Goal: Task Accomplishment & Management: Manage account settings

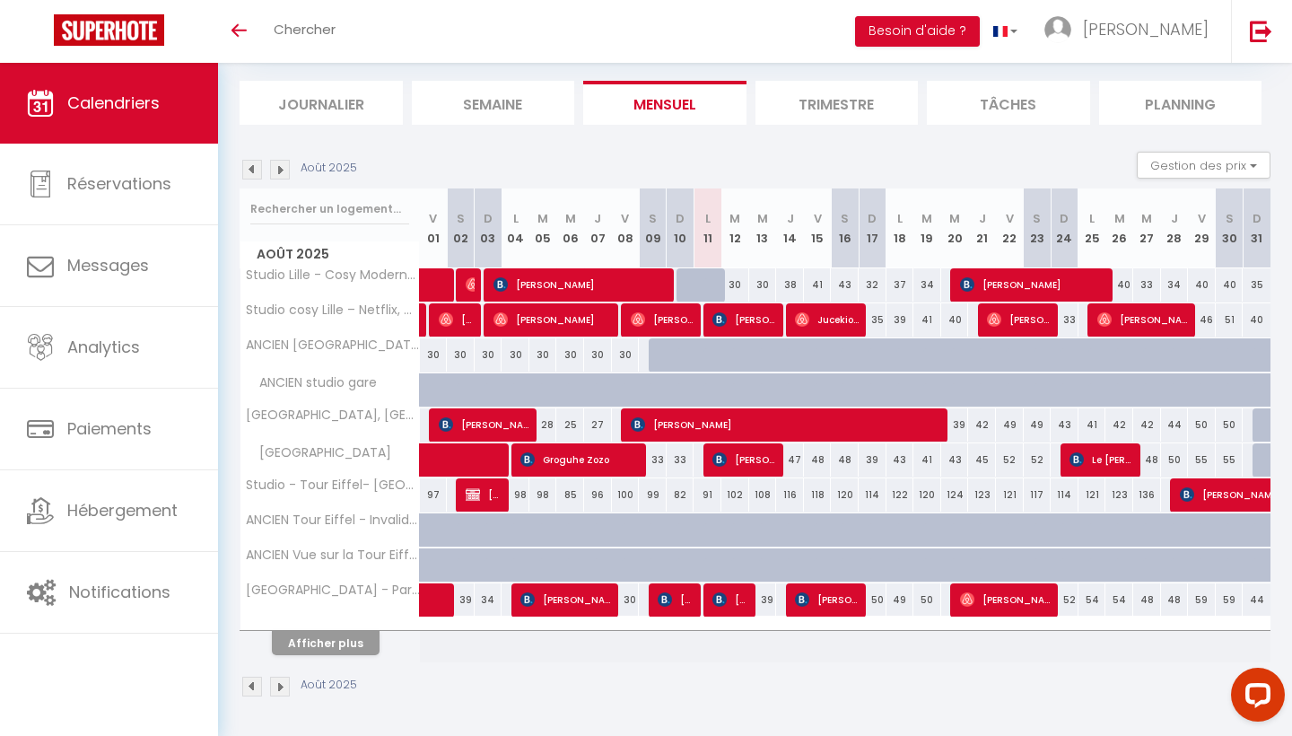
scroll to position [105, 0]
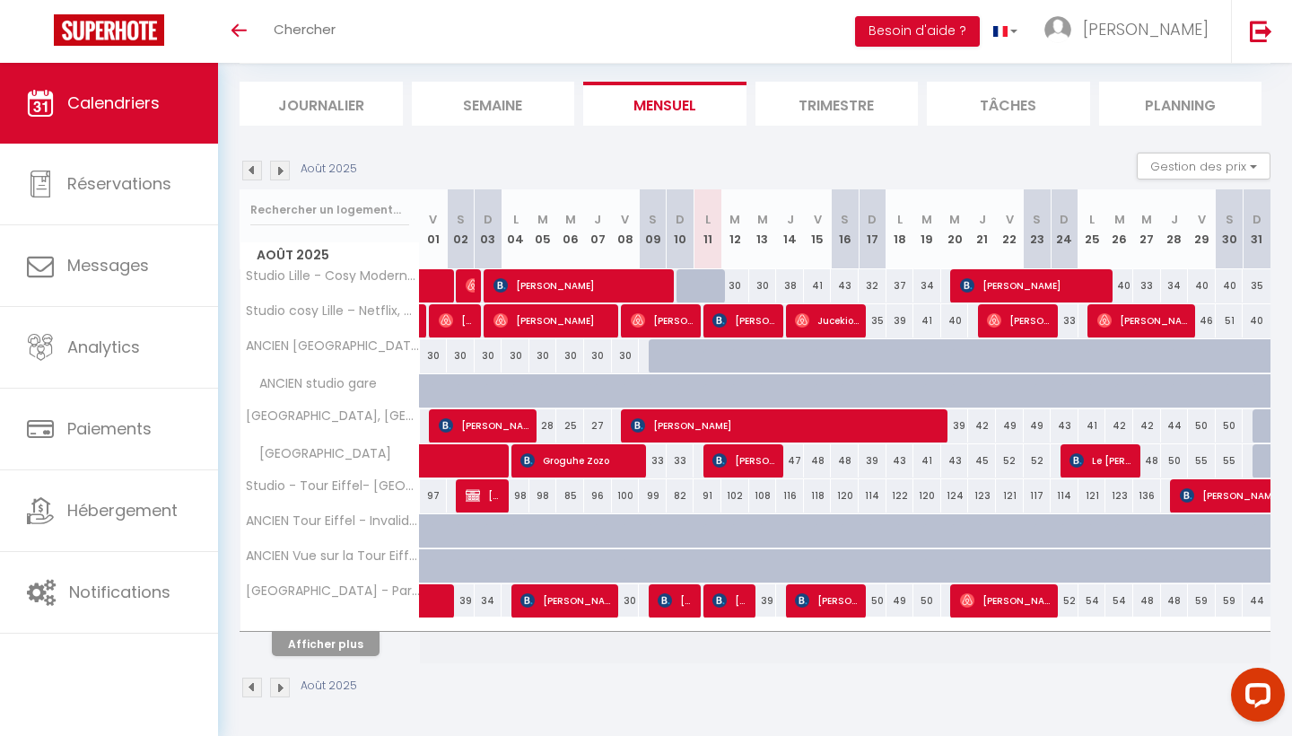
click at [328, 637] on button "Afficher plus" at bounding box center [326, 644] width 108 height 24
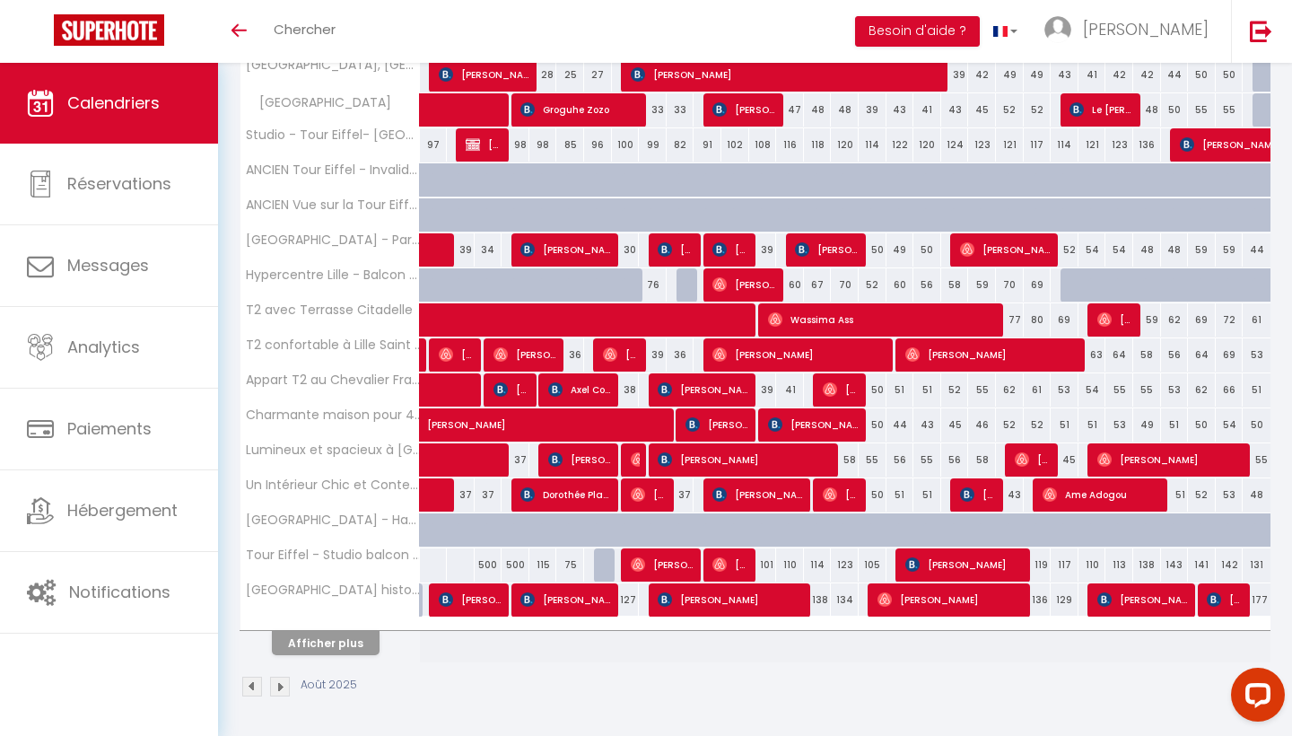
scroll to position [455, 0]
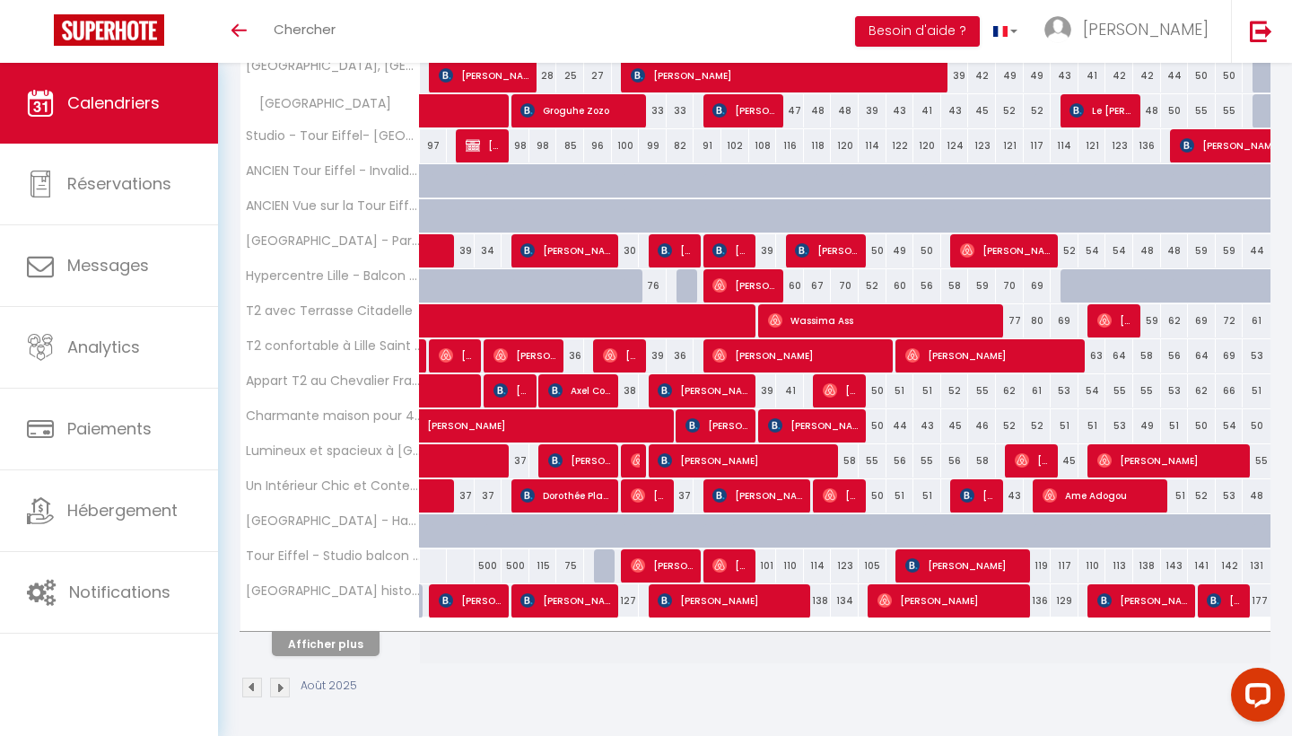
click at [345, 635] on button "Afficher plus" at bounding box center [326, 644] width 108 height 24
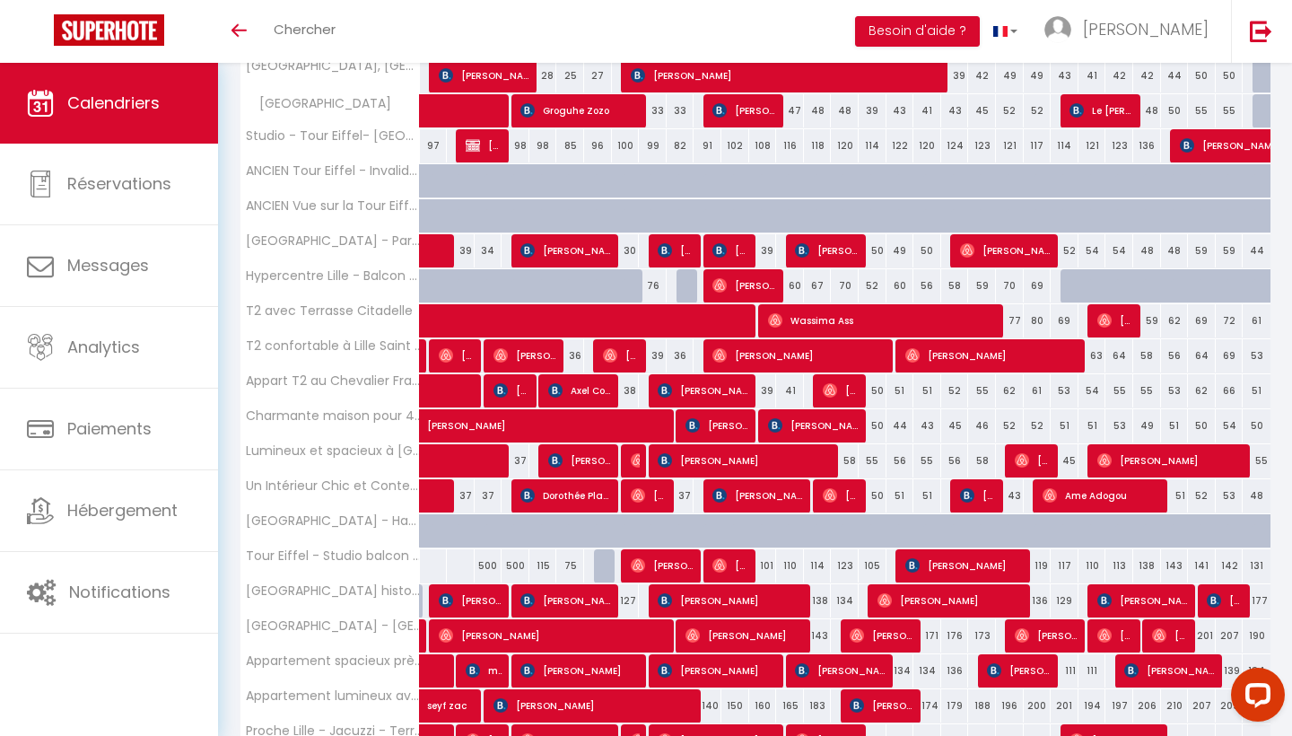
click at [729, 552] on span "[PERSON_NAME]" at bounding box center [731, 565] width 37 height 34
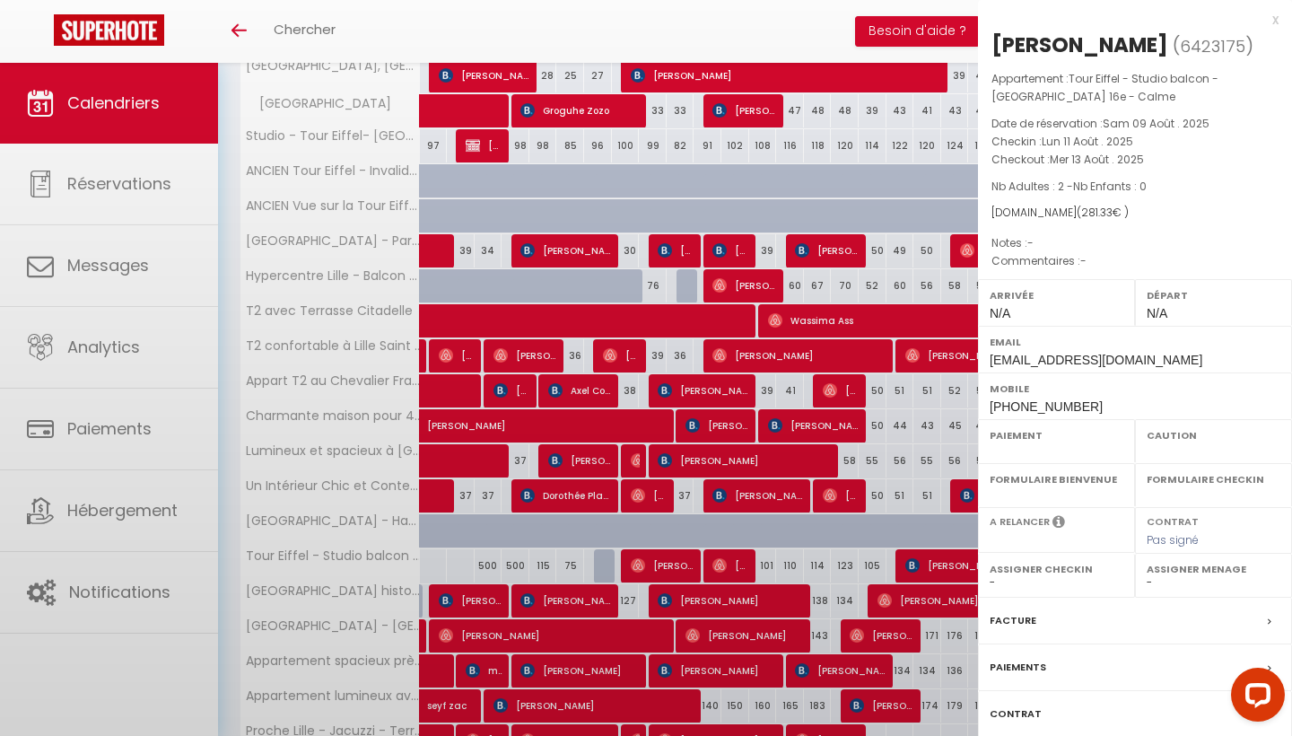
select select "OK"
select select "0"
select select "1"
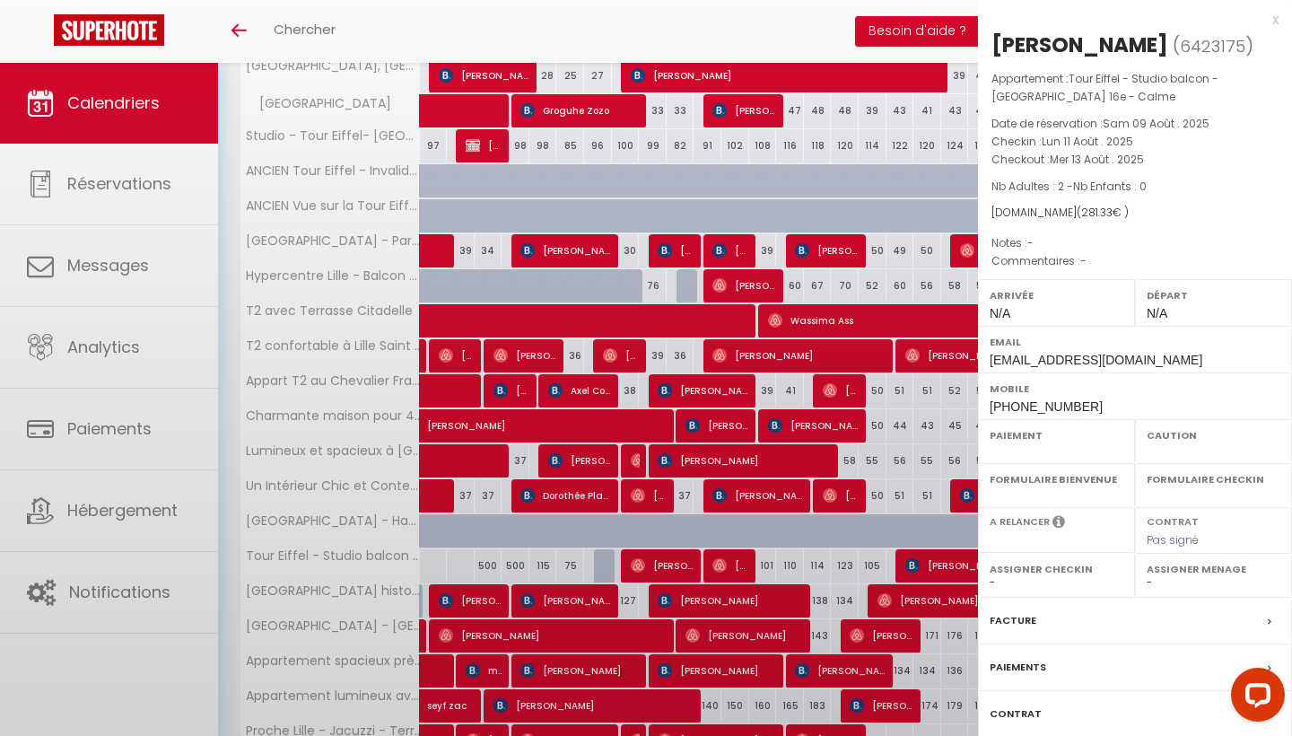
select select
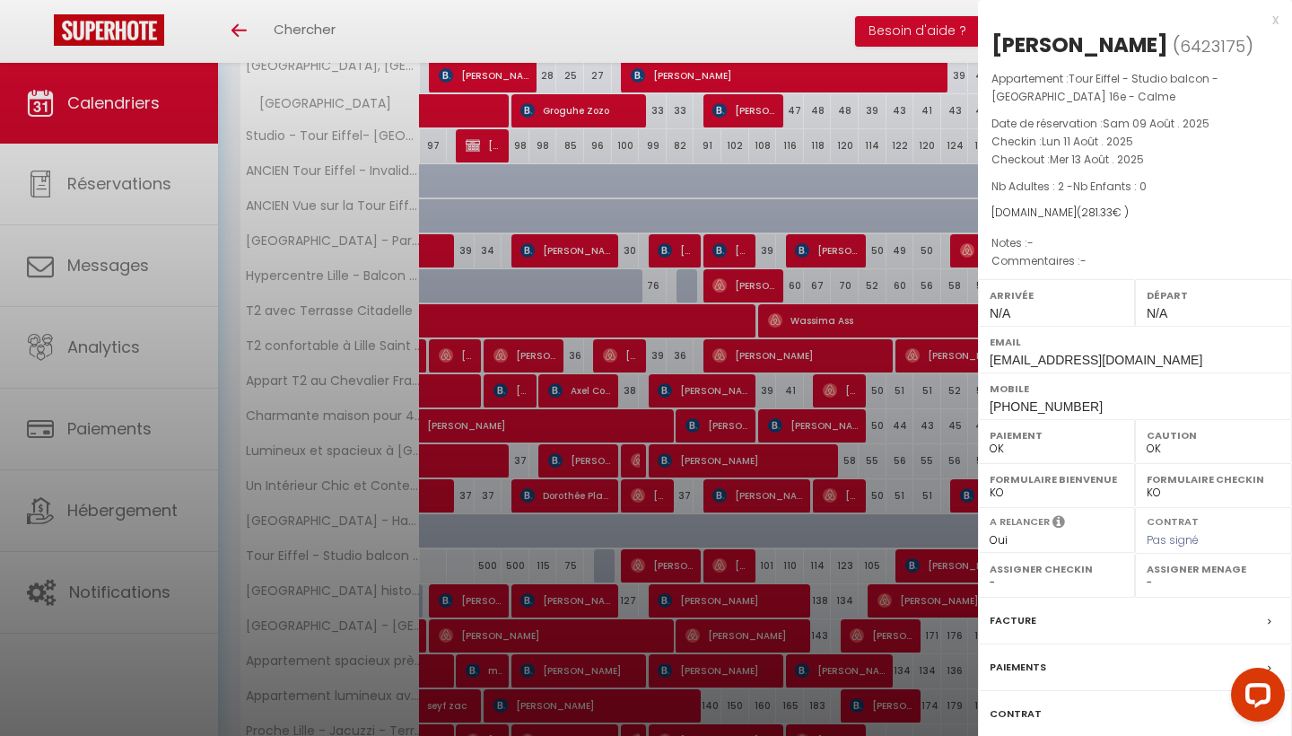
select select "37870"
click at [716, 538] on div at bounding box center [646, 368] width 1292 height 736
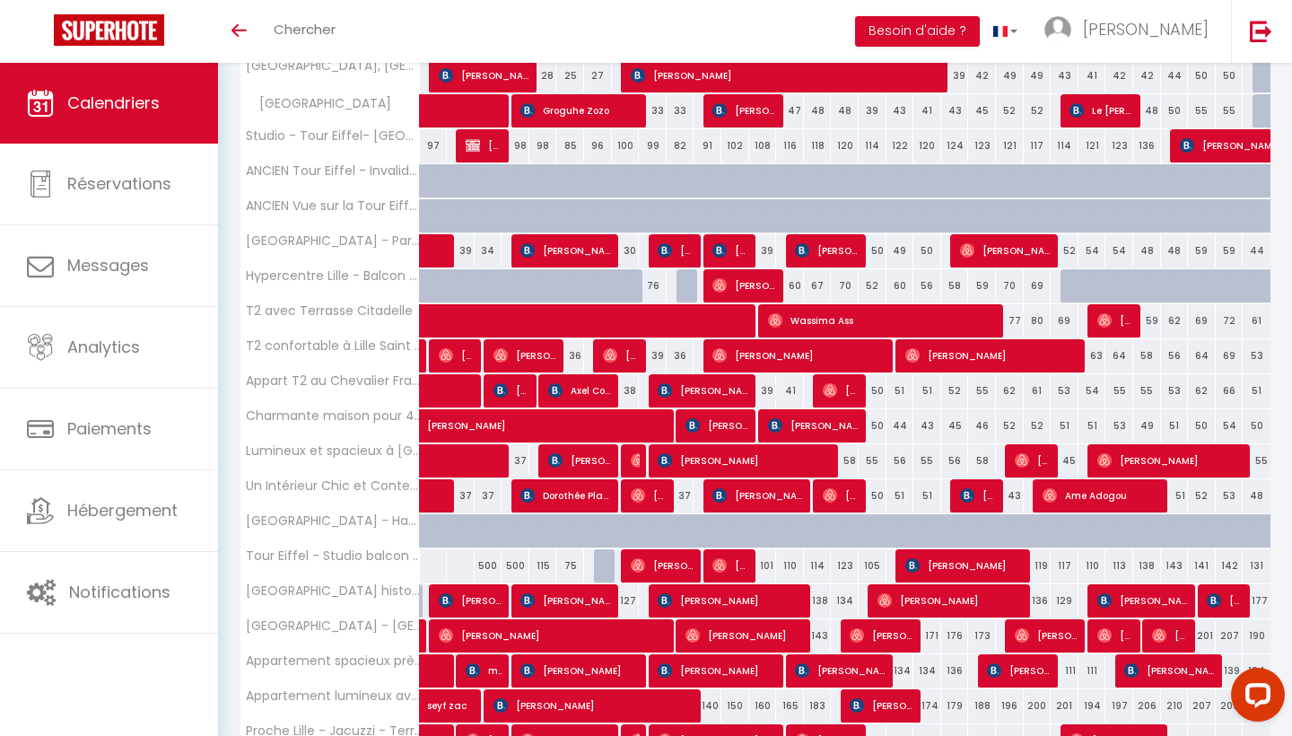
click at [656, 565] on span "[PERSON_NAME]" at bounding box center [663, 565] width 65 height 34
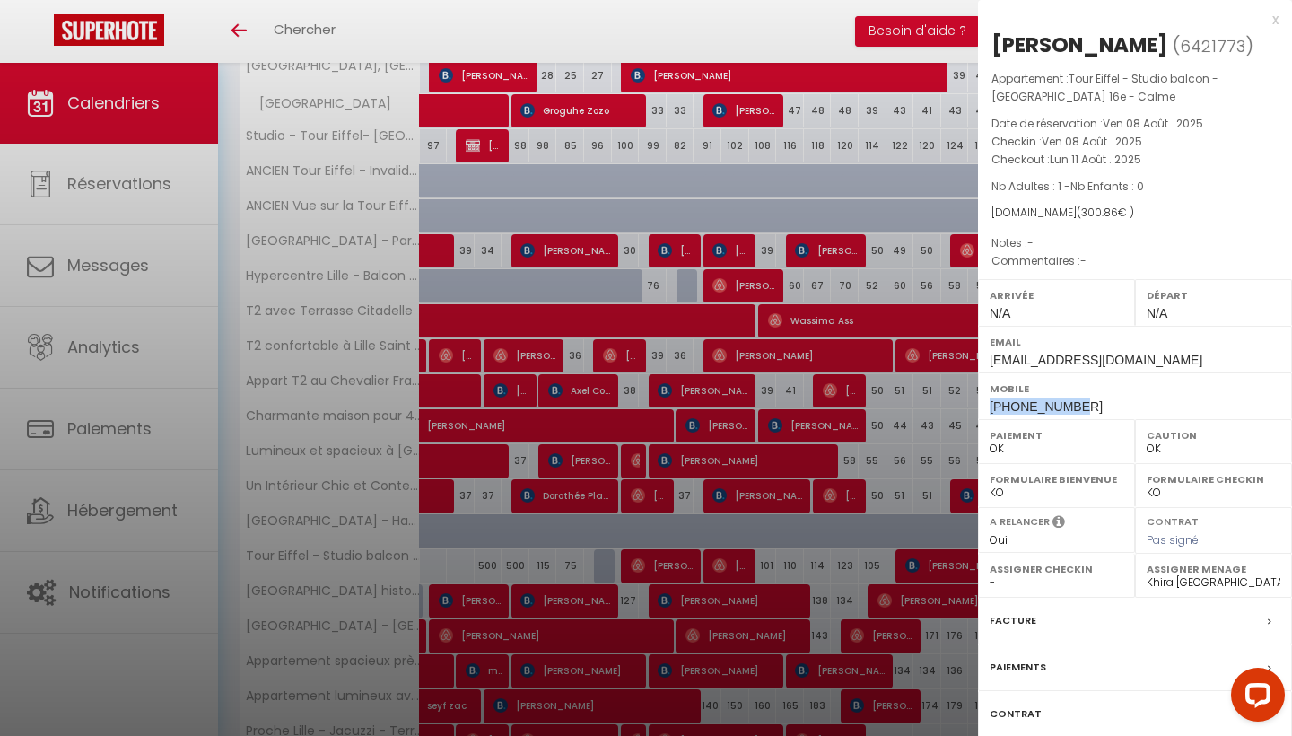
drag, startPoint x: 1082, startPoint y: 398, endPoint x: 993, endPoint y: 398, distance: 89.7
click at [993, 398] on div "Mobile +33769910267" at bounding box center [1135, 395] width 314 height 47
click at [879, 379] on div at bounding box center [646, 368] width 1292 height 736
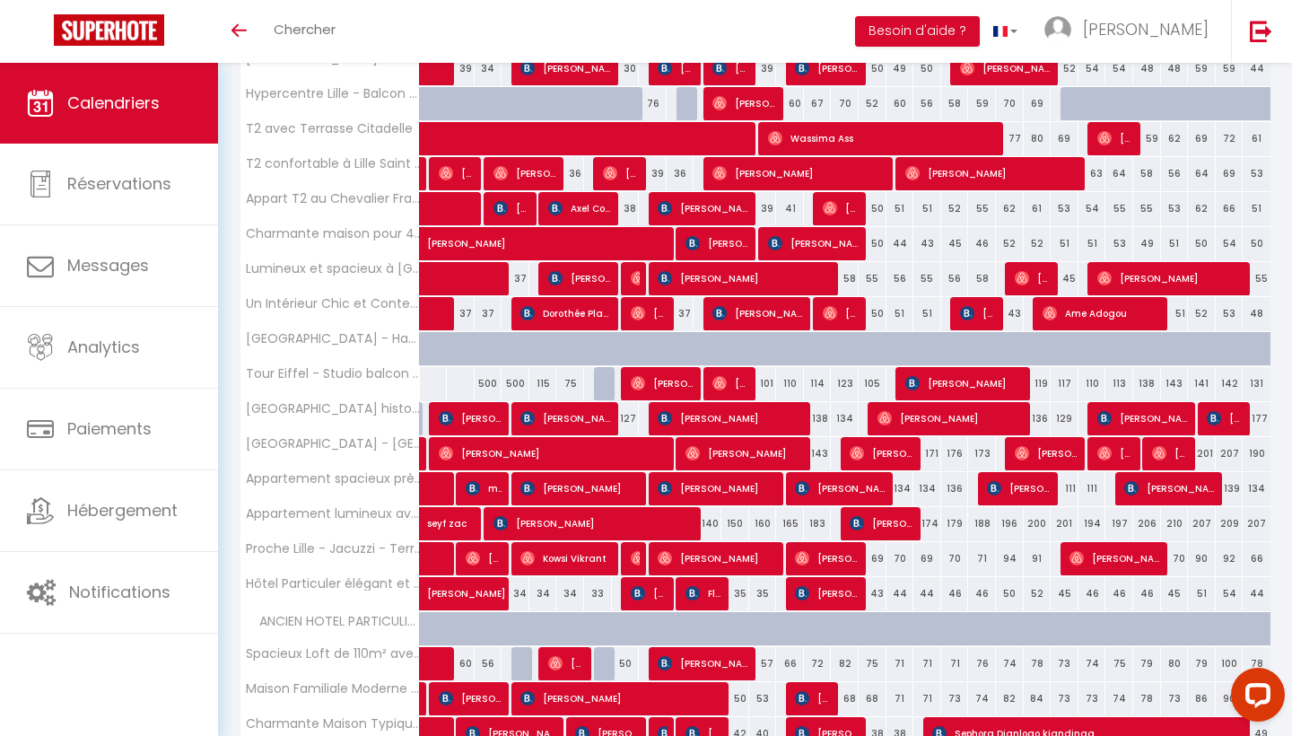
scroll to position [640, 0]
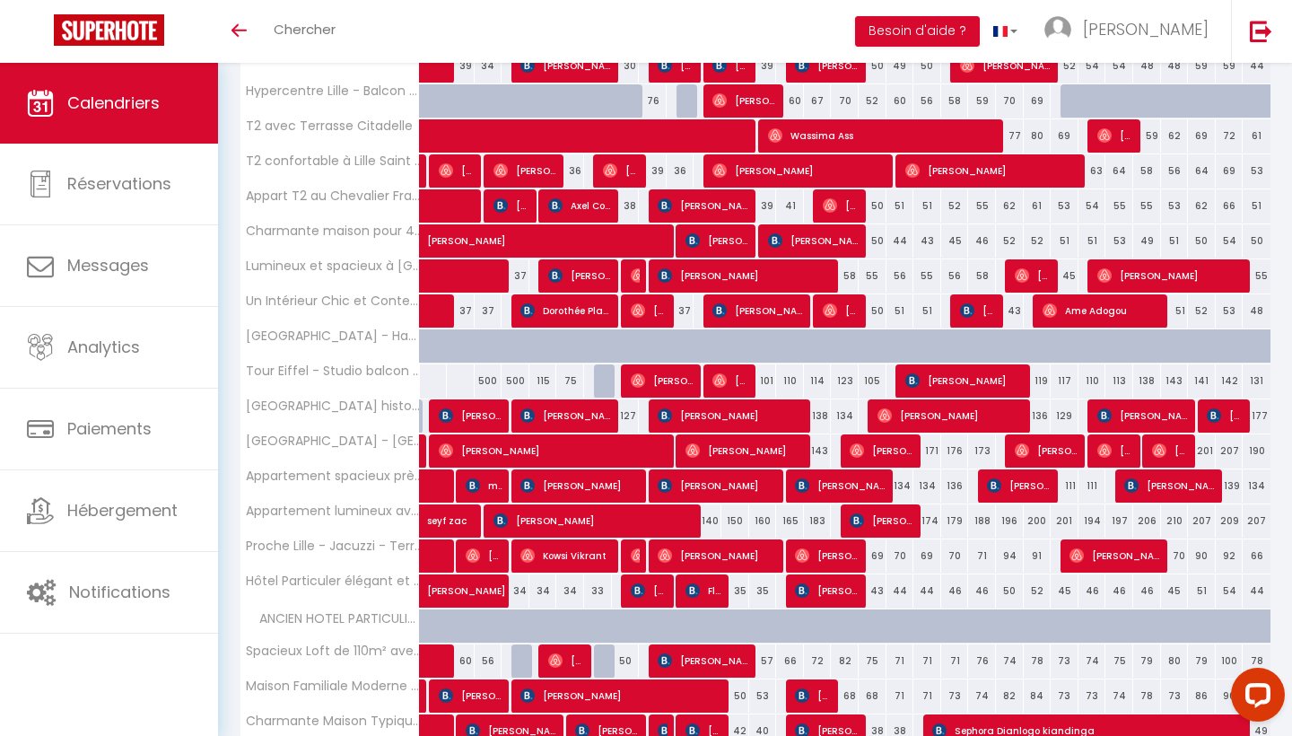
click at [651, 523] on span "[PERSON_NAME]" at bounding box center [596, 520] width 204 height 34
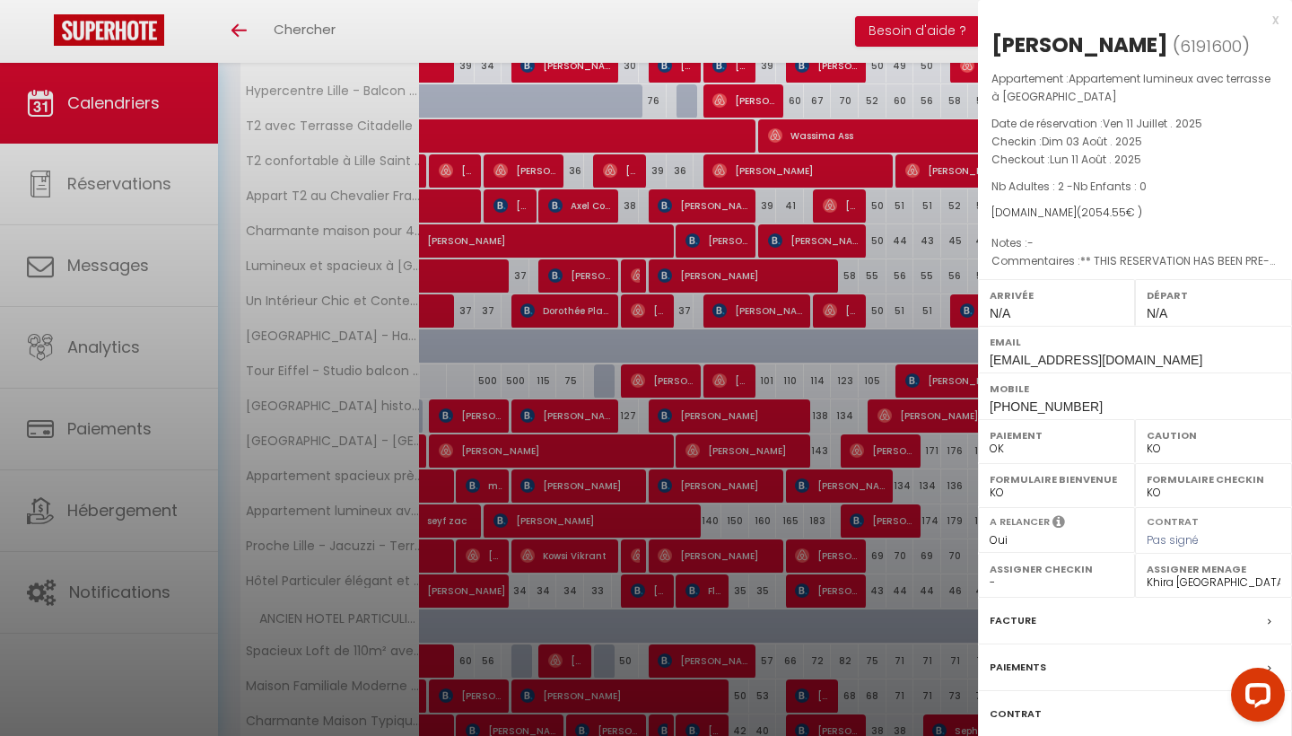
click at [740, 533] on div at bounding box center [646, 368] width 1292 height 736
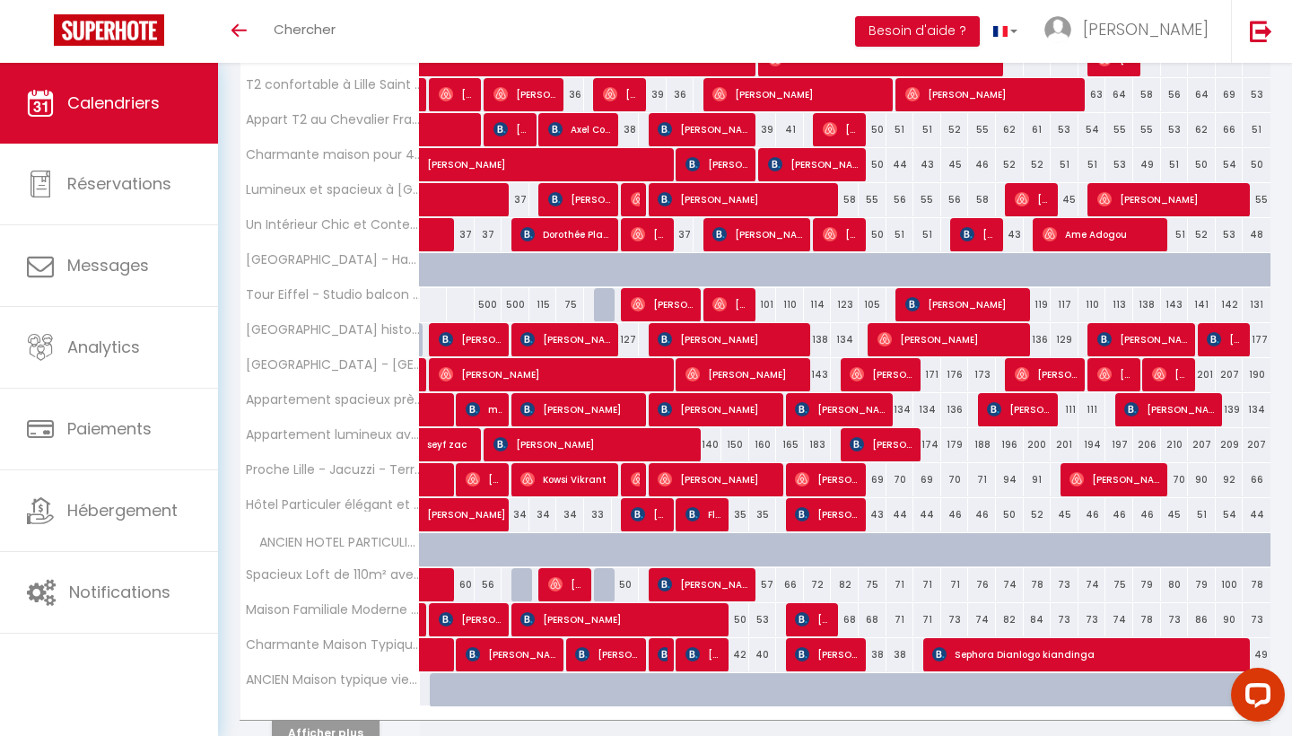
scroll to position [720, 0]
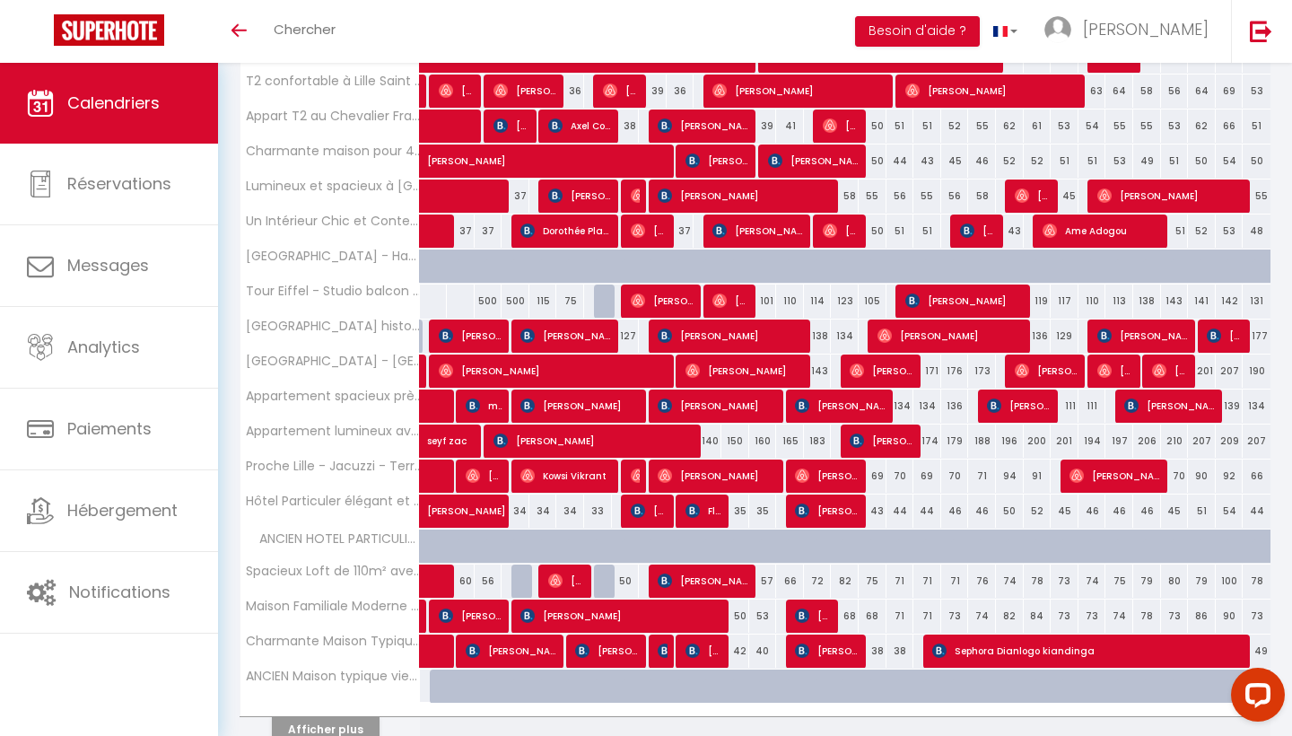
click at [663, 307] on span "[PERSON_NAME]" at bounding box center [663, 301] width 65 height 34
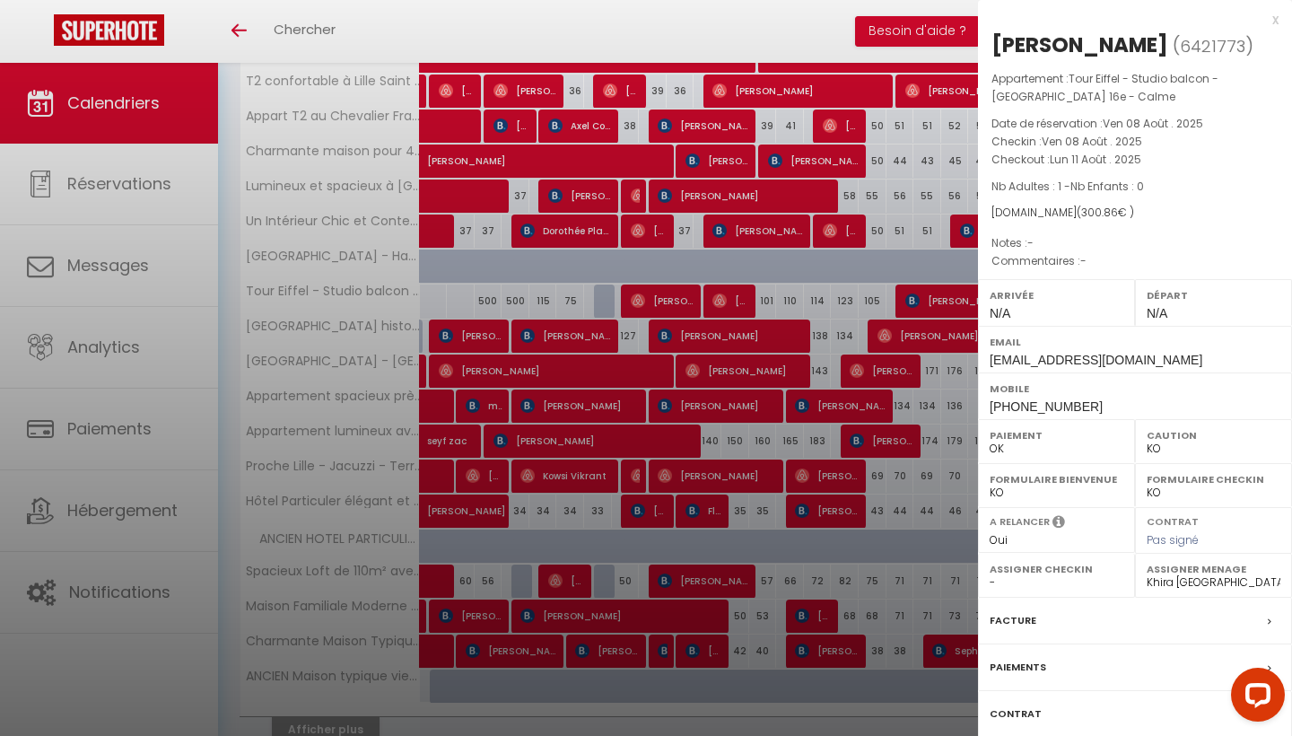
select select "OK"
click at [1269, 20] on div "x" at bounding box center [1128, 20] width 301 height 22
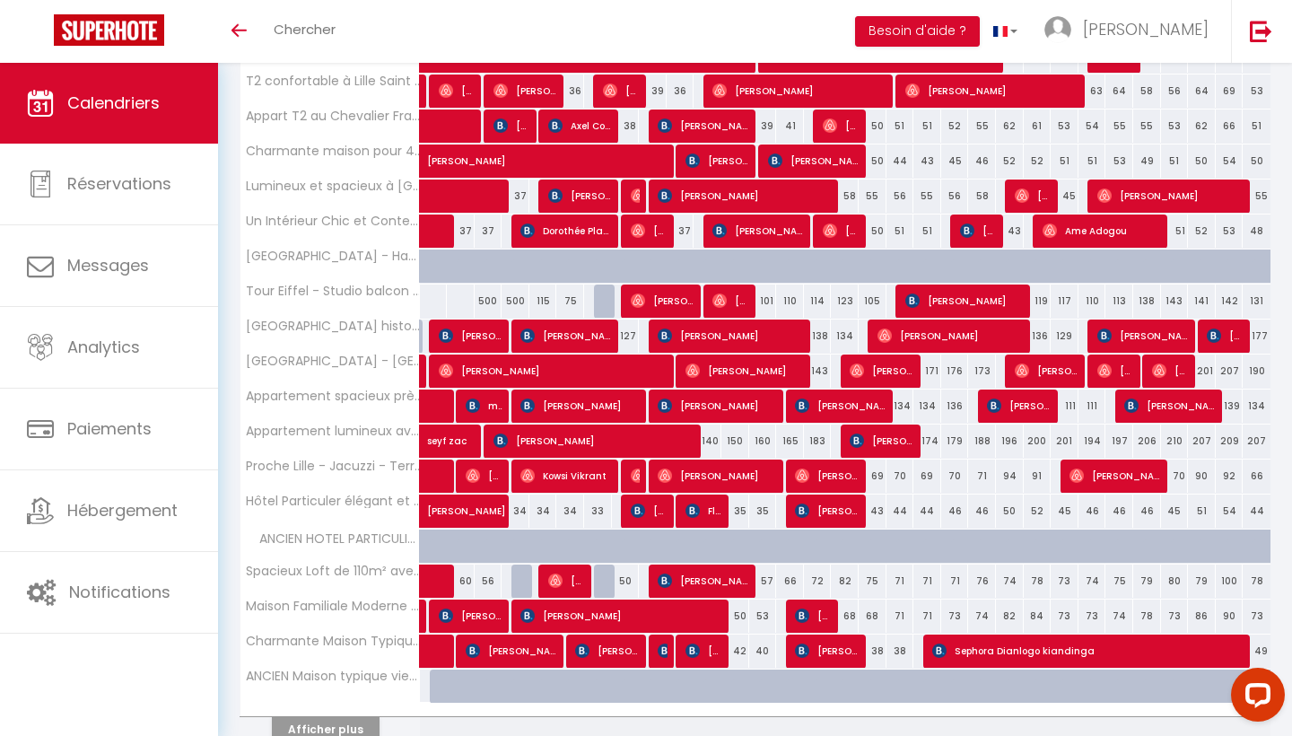
click at [732, 294] on span "[PERSON_NAME]" at bounding box center [731, 301] width 37 height 34
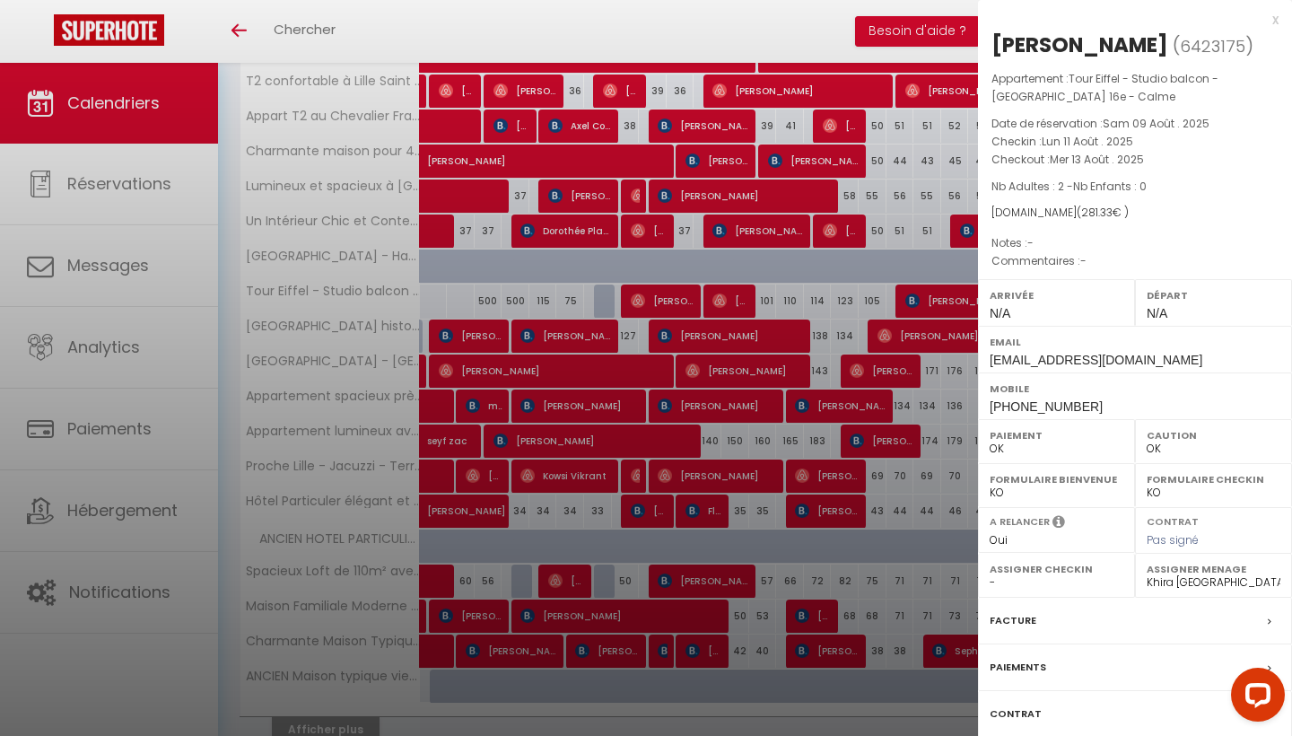
click at [690, 330] on div at bounding box center [646, 368] width 1292 height 736
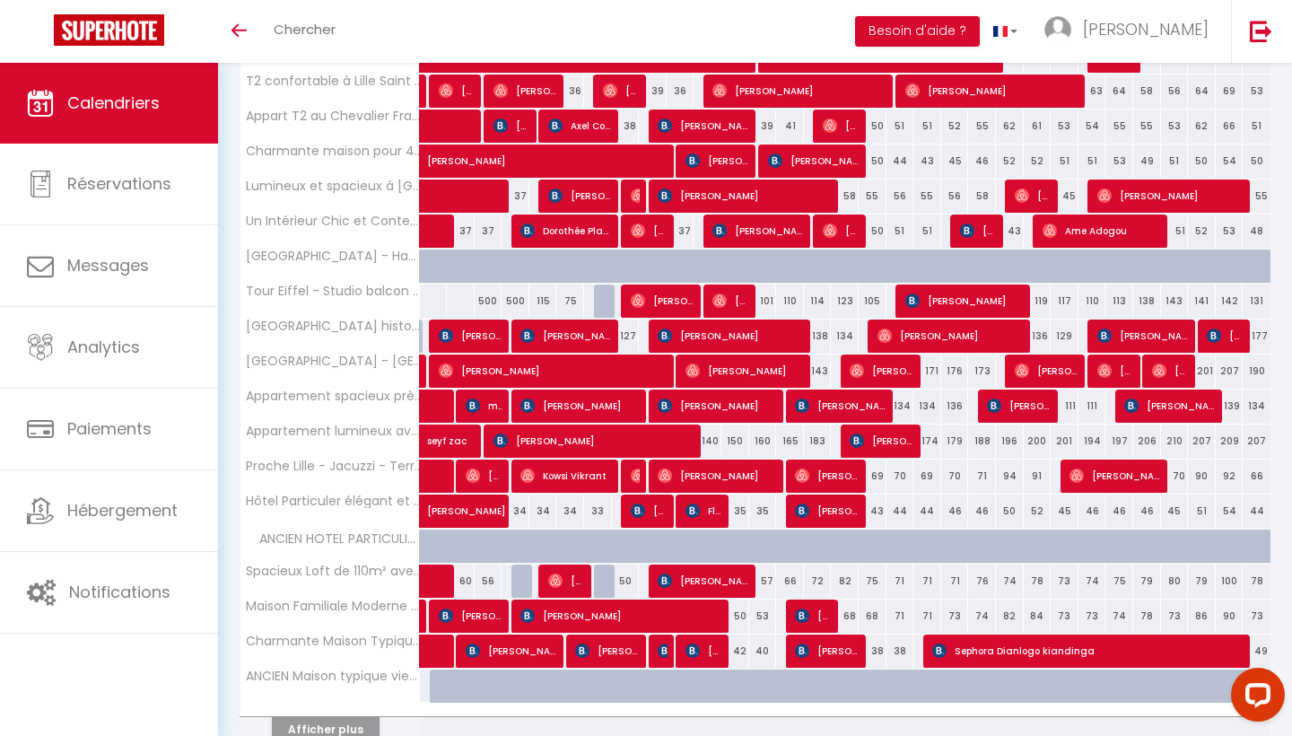
click at [670, 302] on span "[PERSON_NAME]" at bounding box center [663, 301] width 65 height 34
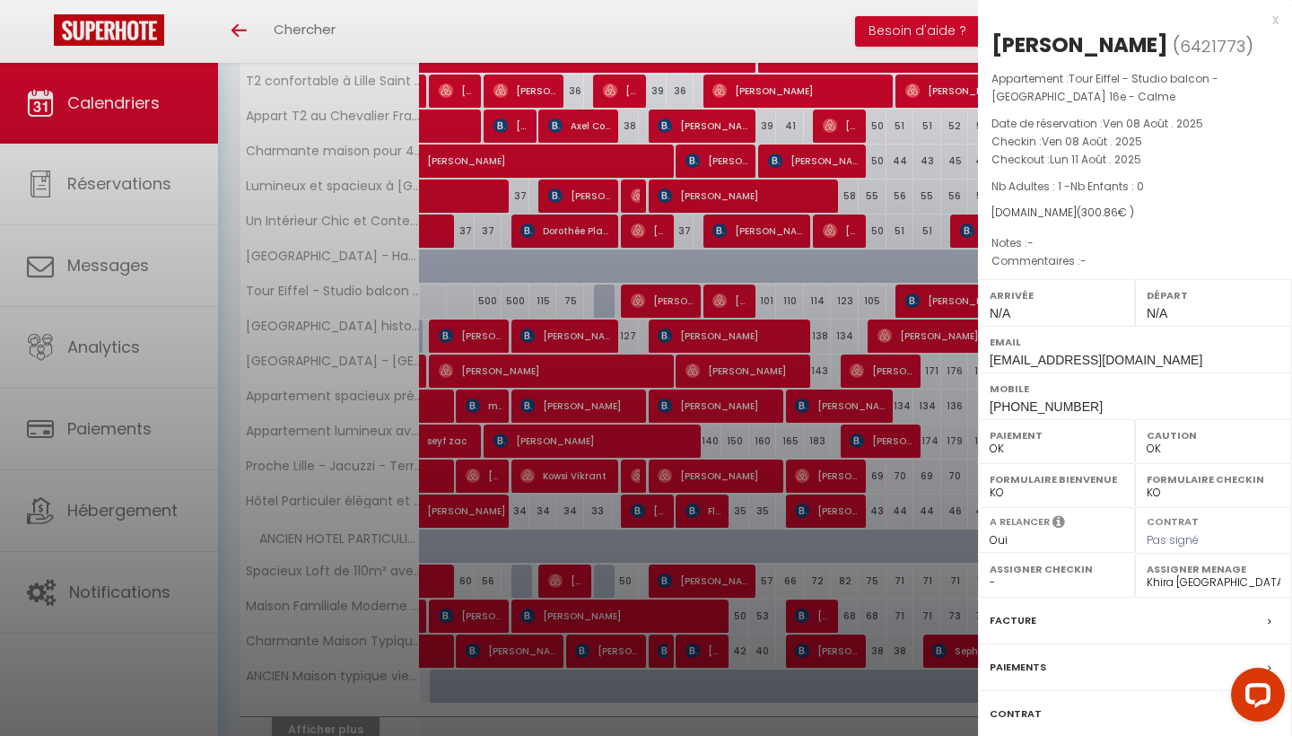
click at [930, 367] on div at bounding box center [646, 368] width 1292 height 736
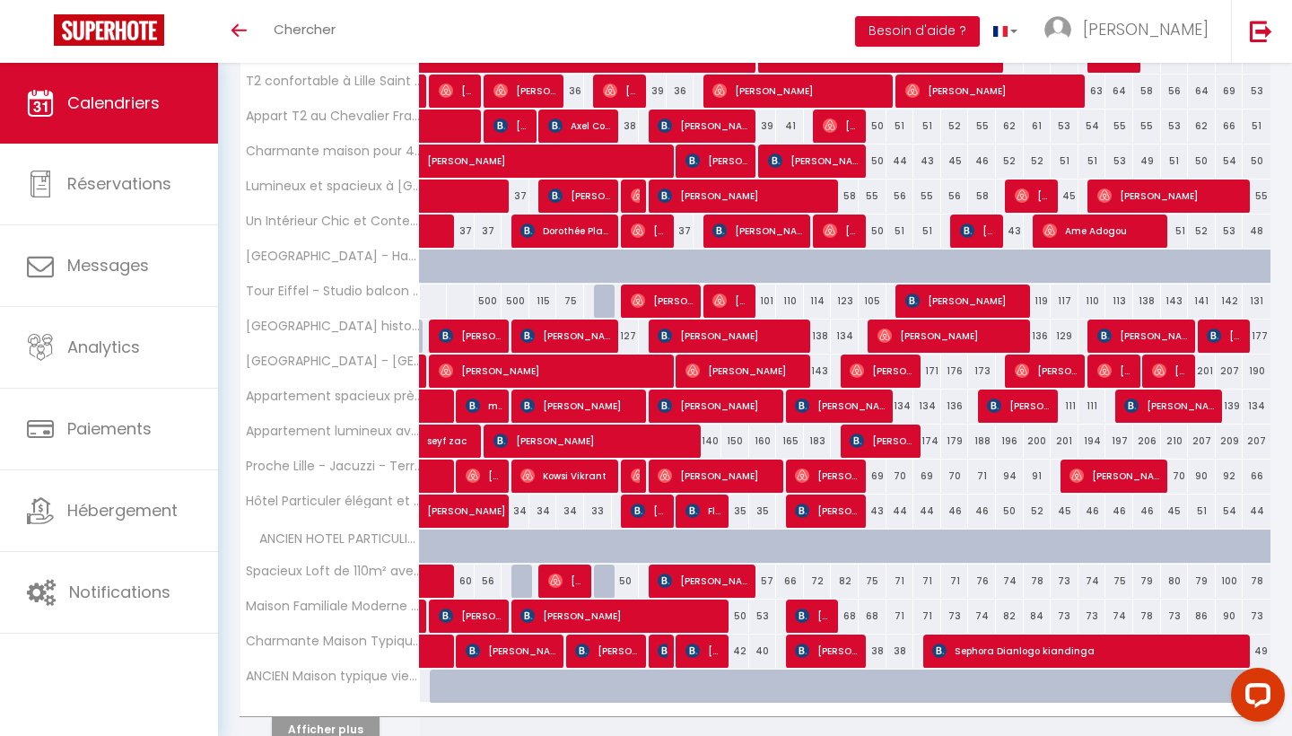
click at [741, 302] on span "[PERSON_NAME]" at bounding box center [731, 301] width 37 height 34
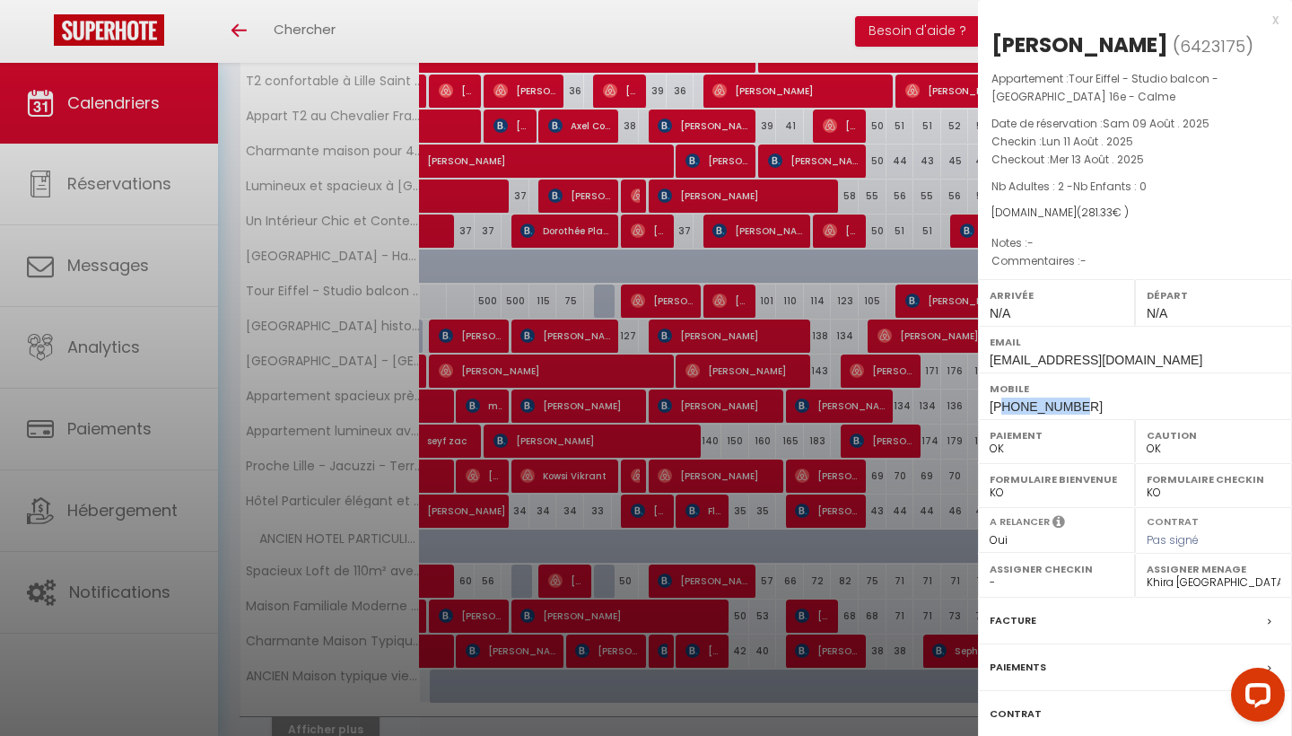
drag, startPoint x: 1072, startPoint y: 398, endPoint x: 1002, endPoint y: 404, distance: 71.2
click at [1002, 404] on span "+33788768559" at bounding box center [1046, 406] width 113 height 14
click at [889, 448] on div at bounding box center [646, 368] width 1292 height 736
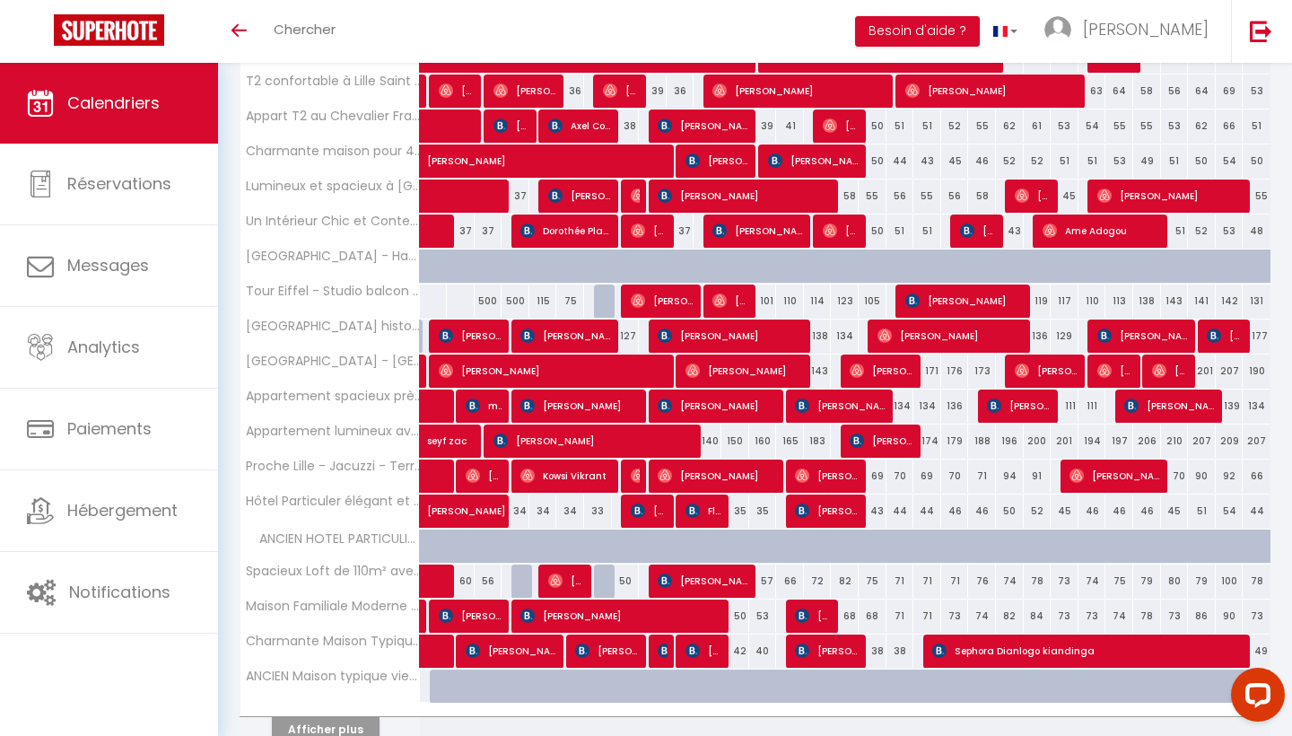
click at [723, 300] on img at bounding box center [720, 300] width 14 height 14
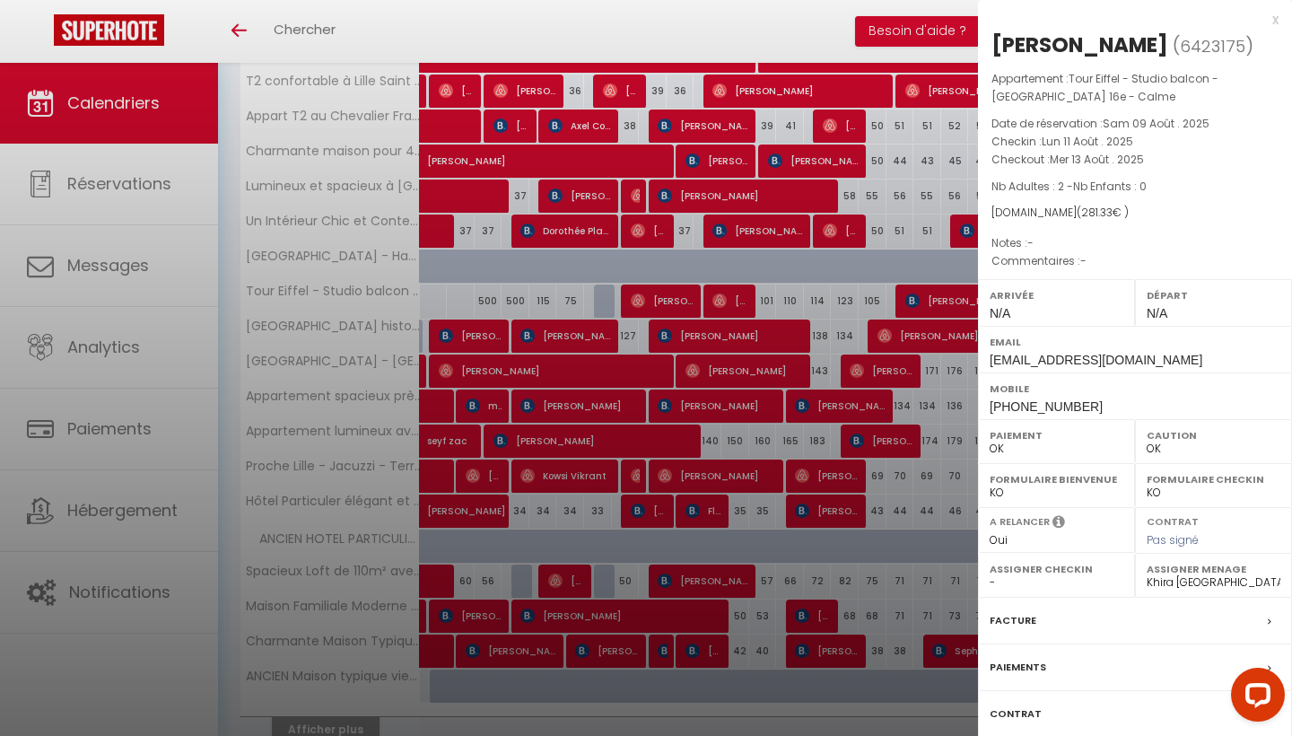
click at [723, 300] on div at bounding box center [646, 368] width 1292 height 736
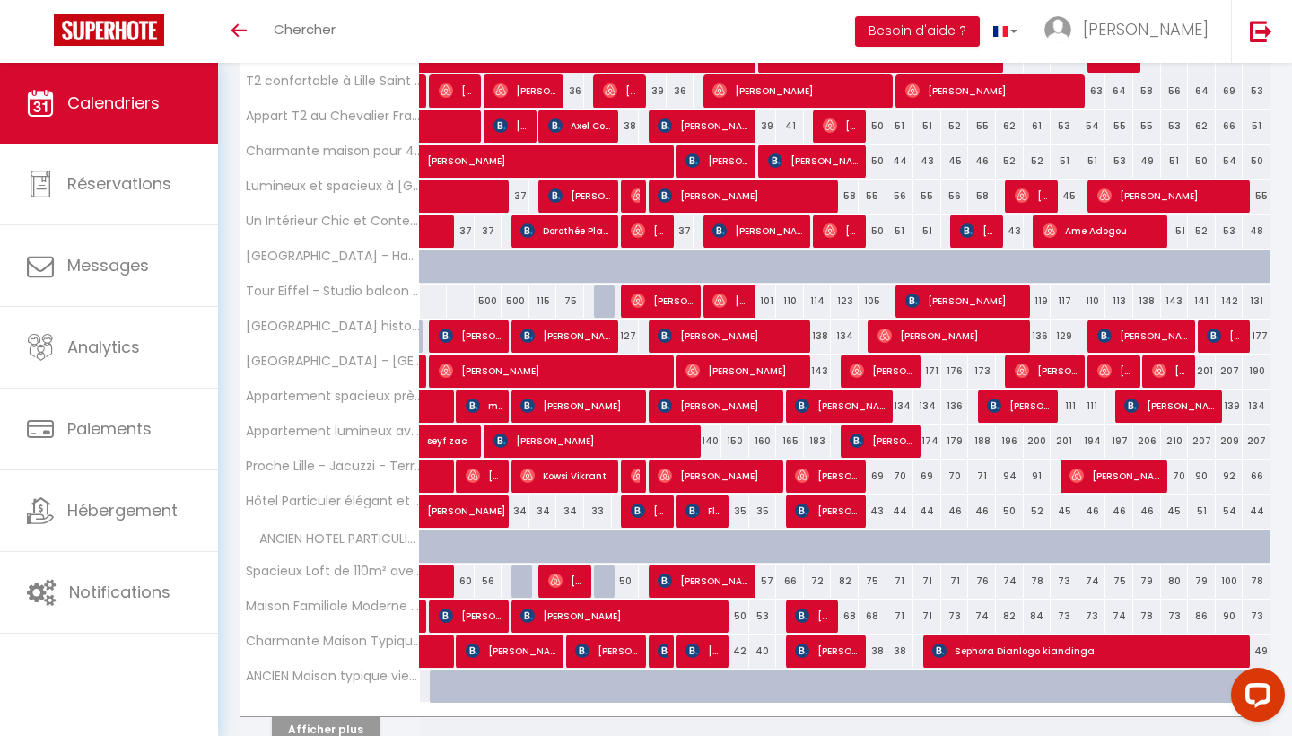
click at [731, 302] on span "[PERSON_NAME]" at bounding box center [731, 301] width 37 height 34
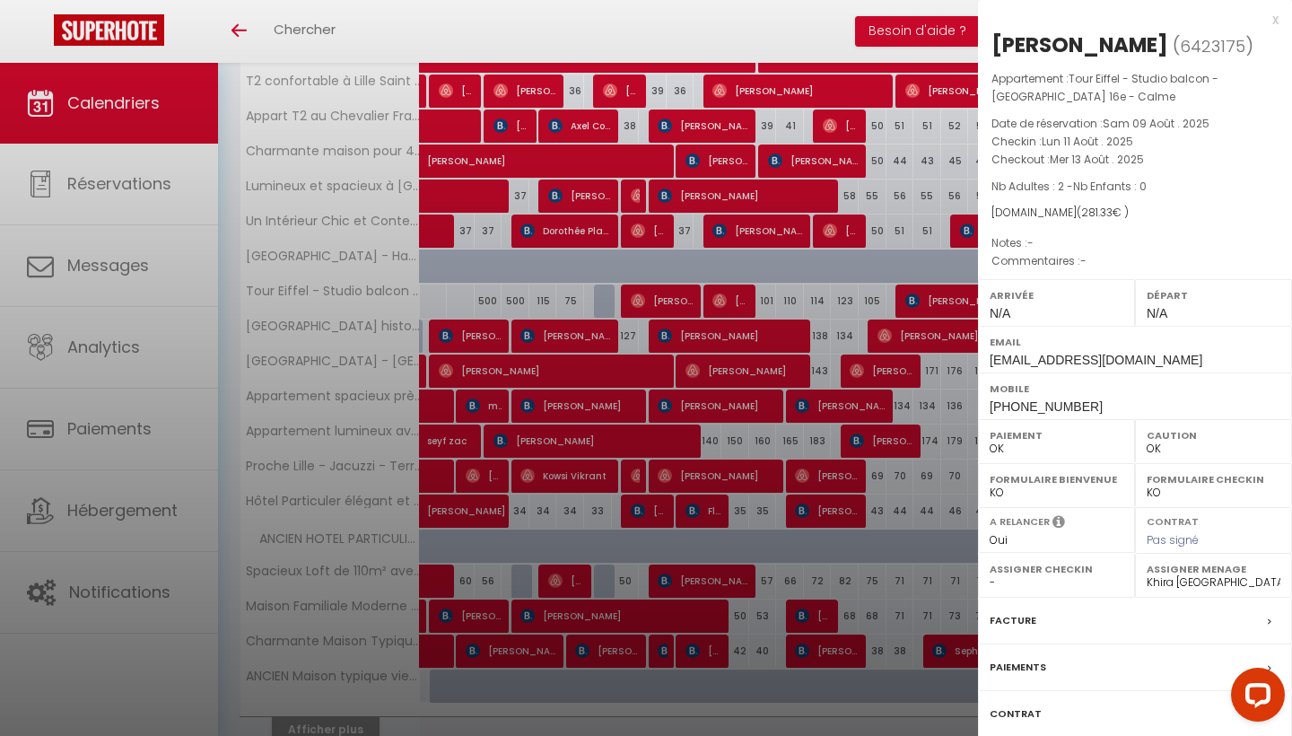
click at [722, 378] on div at bounding box center [646, 368] width 1292 height 736
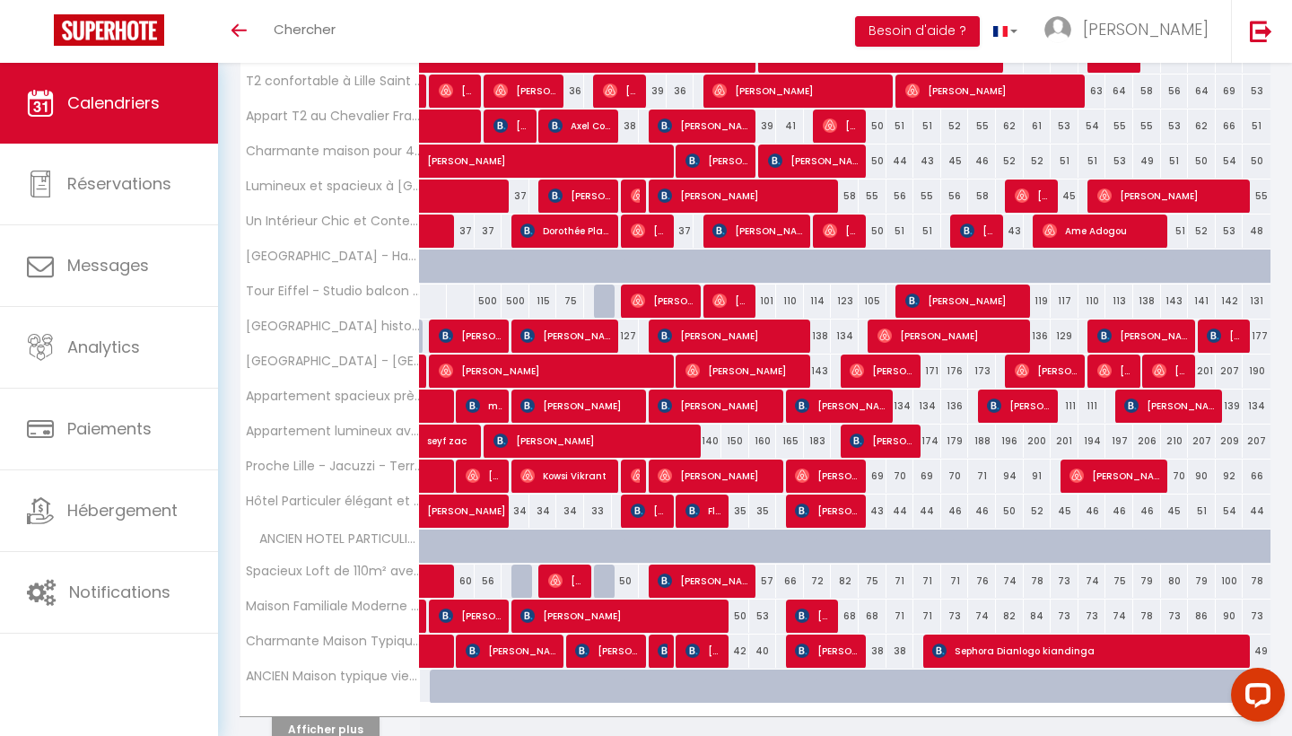
click at [710, 444] on div "140" at bounding box center [708, 441] width 28 height 33
type input "140"
type input "Lun 11 Août 2025"
type input "[DATE]"
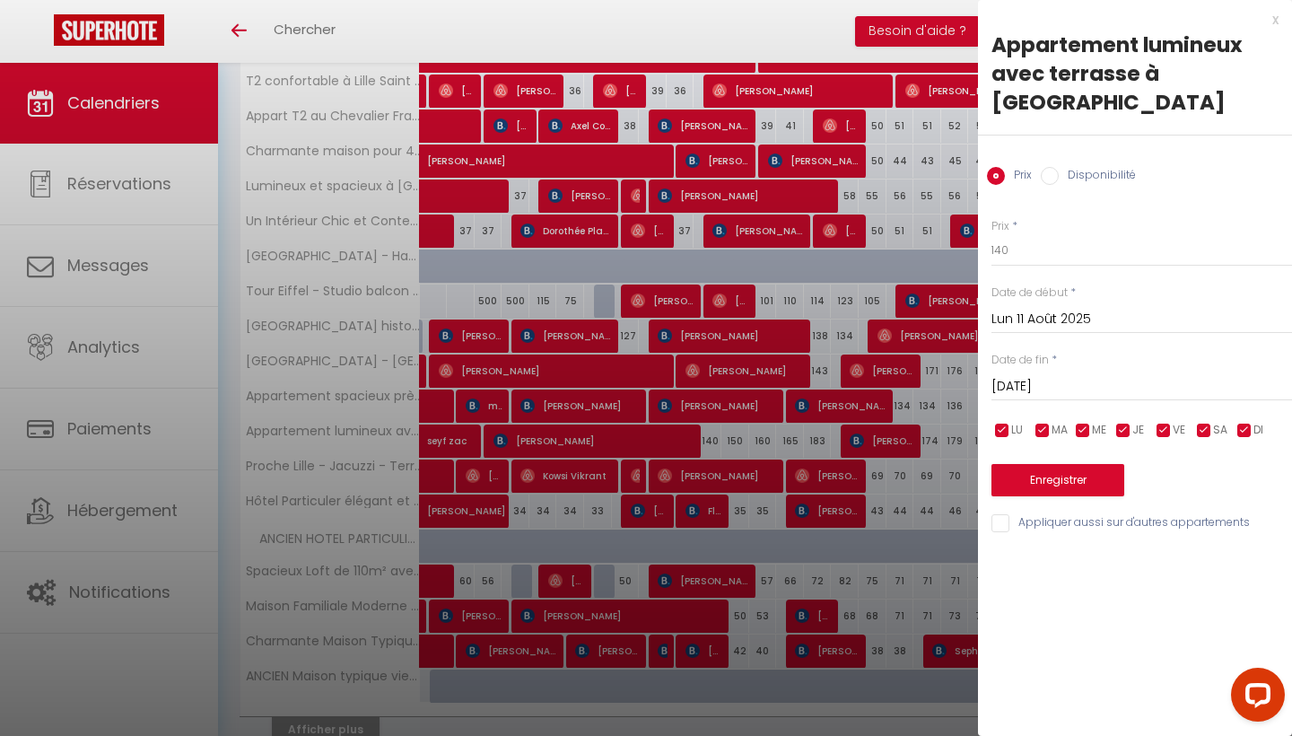
click at [1054, 167] on input "Disponibilité" at bounding box center [1050, 176] width 18 height 18
radio input "true"
radio input "false"
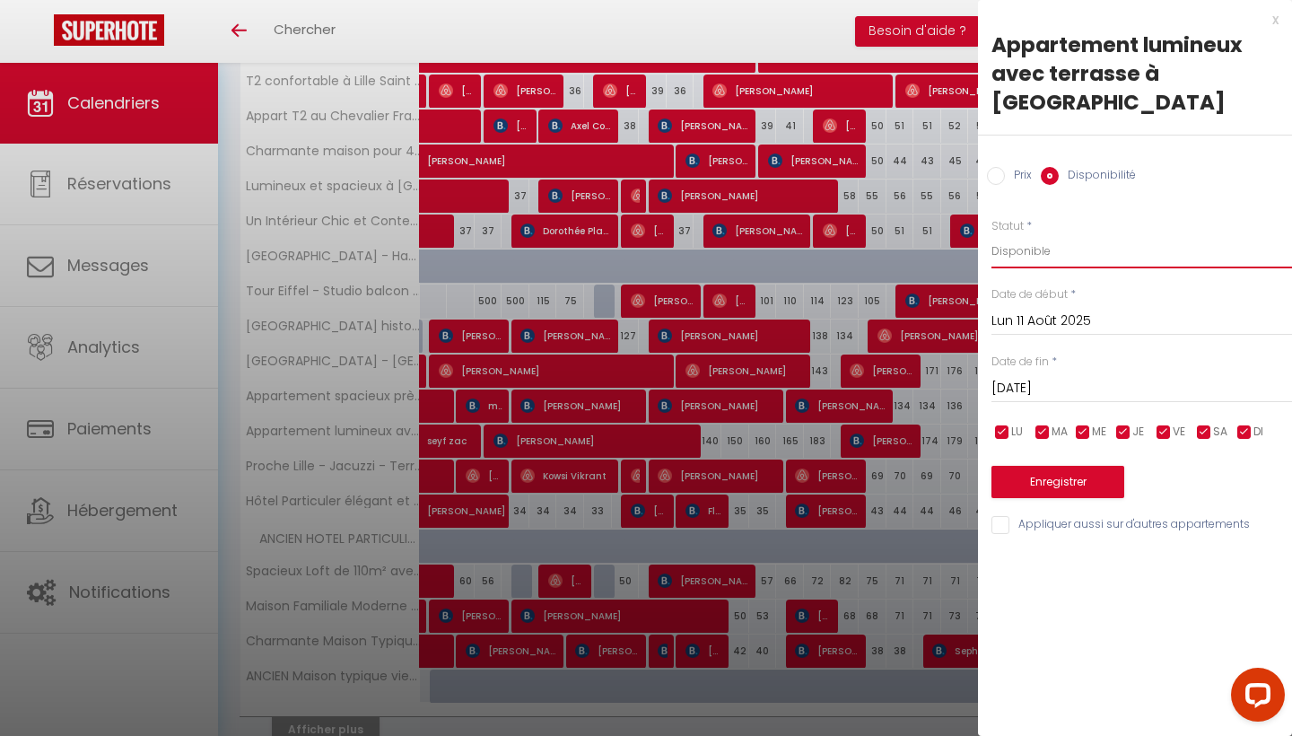
drag, startPoint x: 1036, startPoint y: 218, endPoint x: 948, endPoint y: 188, distance: 93.1
click at [948, 188] on body "Questions et aide sur la MIGRATION - Salle Zoom ouverte de 13 à 14h puis de 17h…" at bounding box center [646, 83] width 1292 height 1480
click at [1274, 25] on div "x" at bounding box center [1128, 20] width 301 height 22
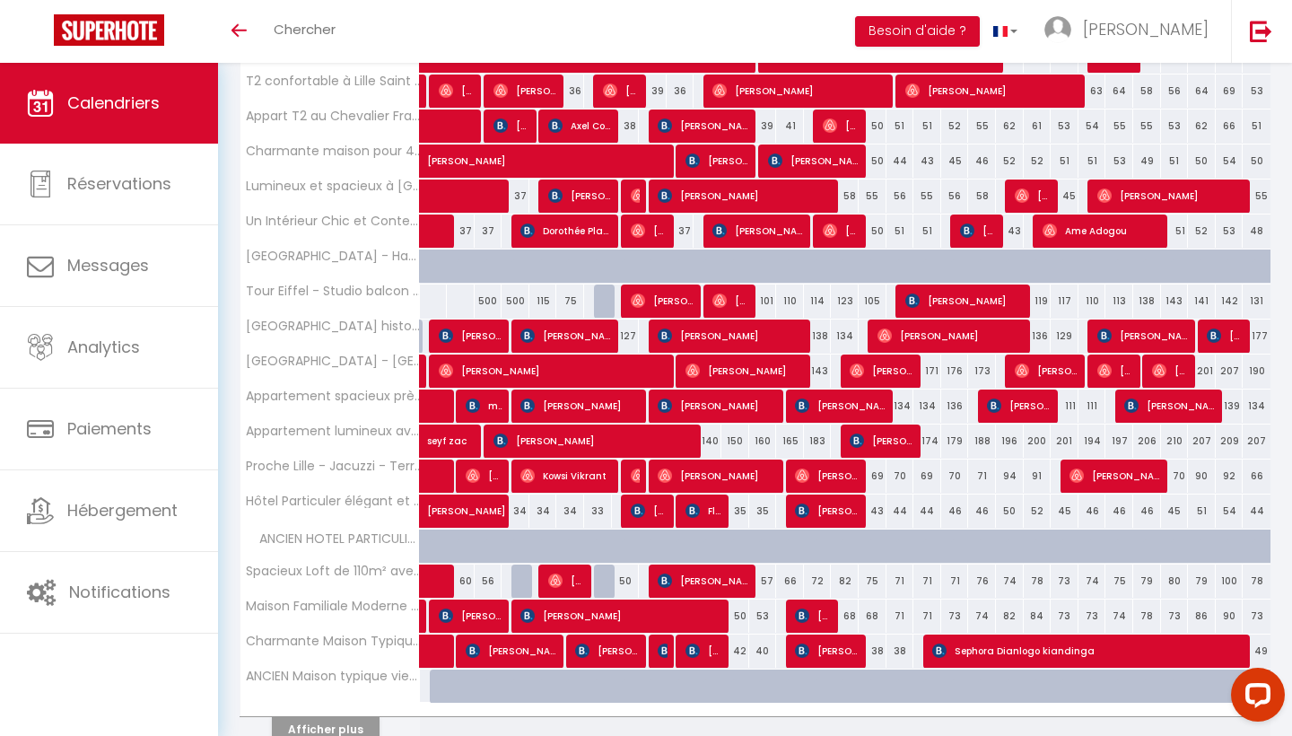
click at [721, 296] on img at bounding box center [720, 300] width 14 height 14
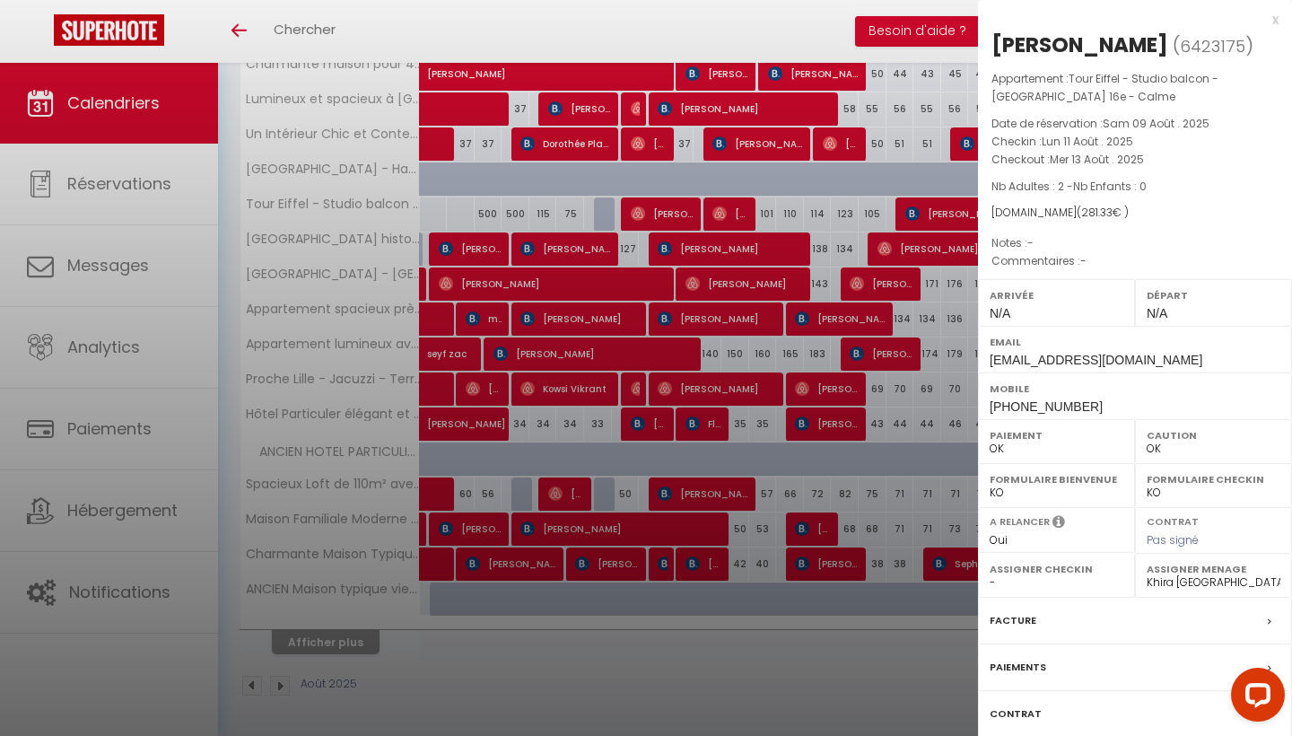
scroll to position [805, 0]
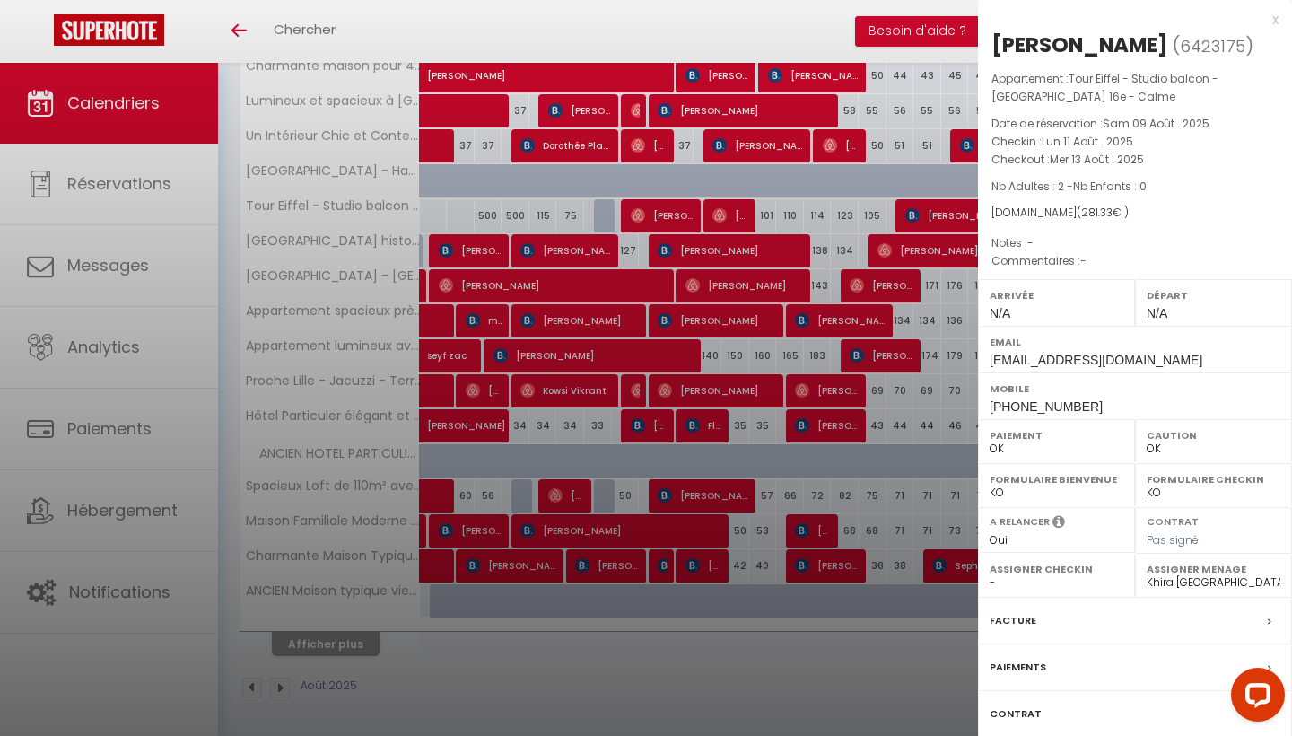
click at [579, 271] on div at bounding box center [646, 368] width 1292 height 736
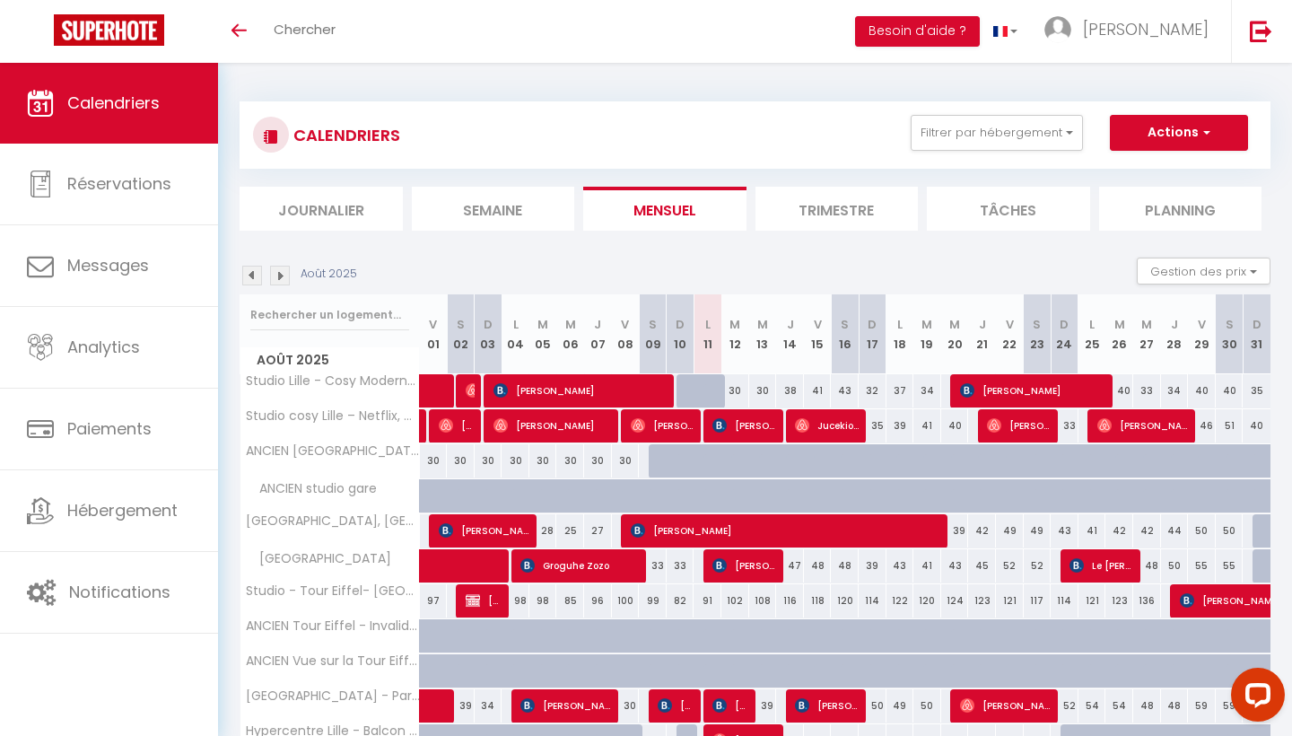
scroll to position [0, 0]
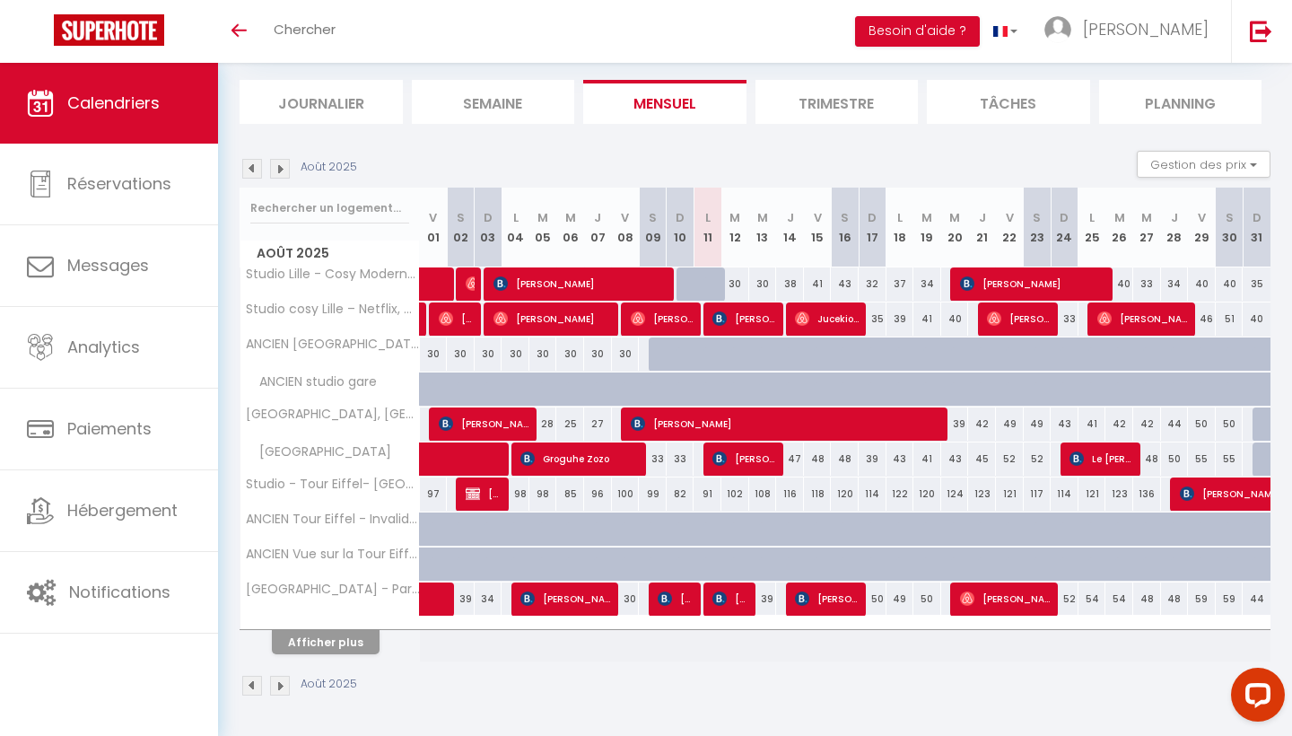
scroll to position [105, 0]
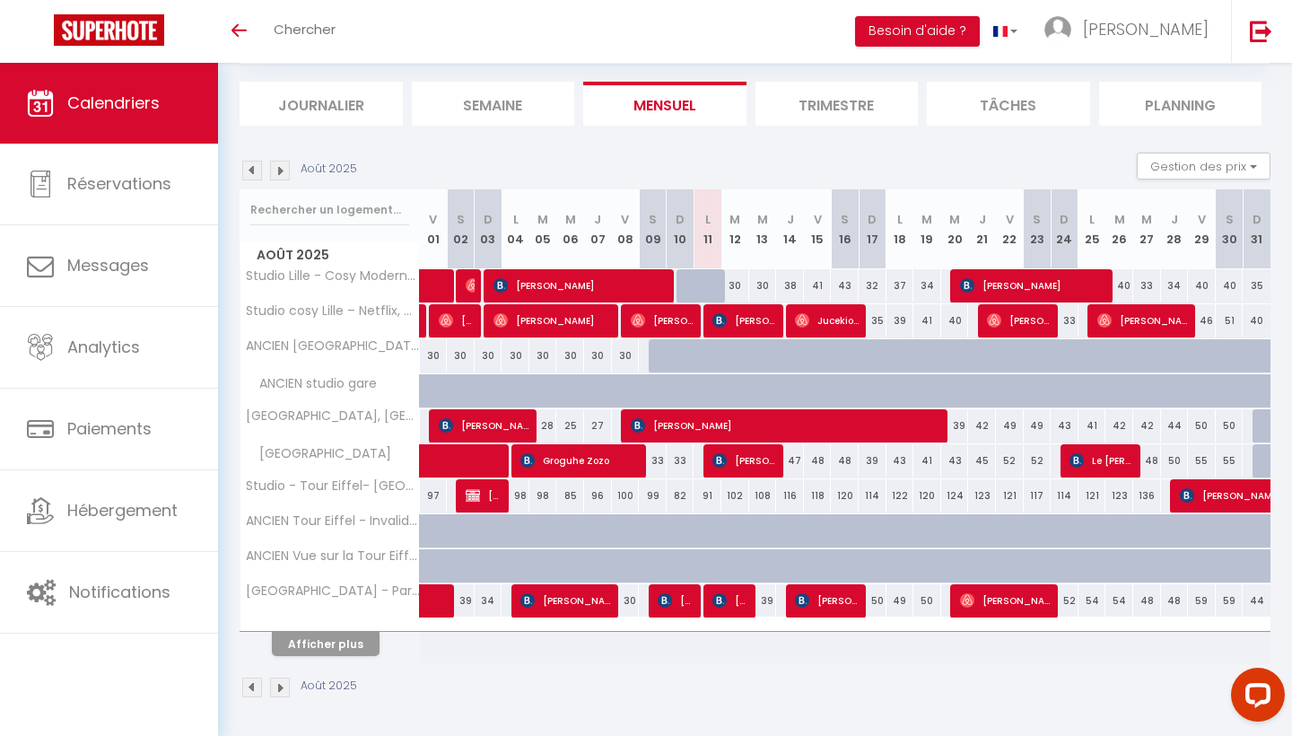
click at [342, 652] on button "Afficher plus" at bounding box center [326, 644] width 108 height 24
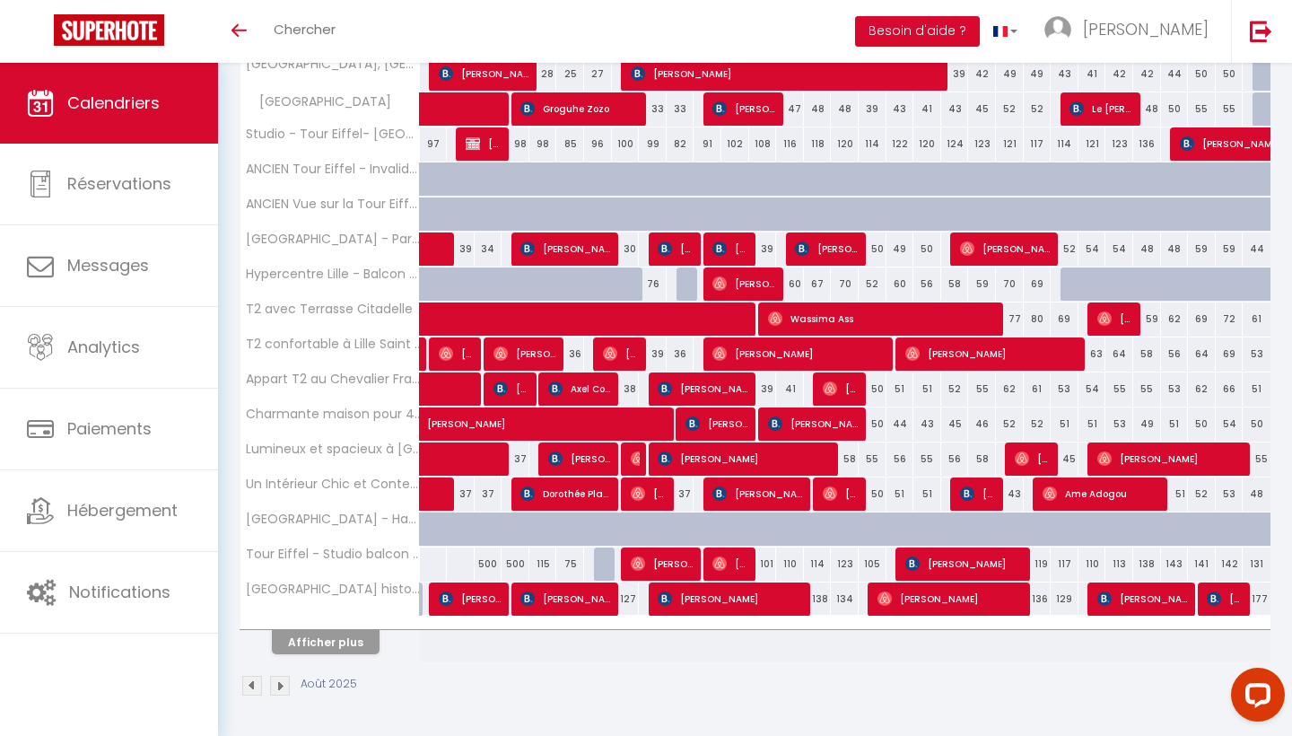
scroll to position [455, 0]
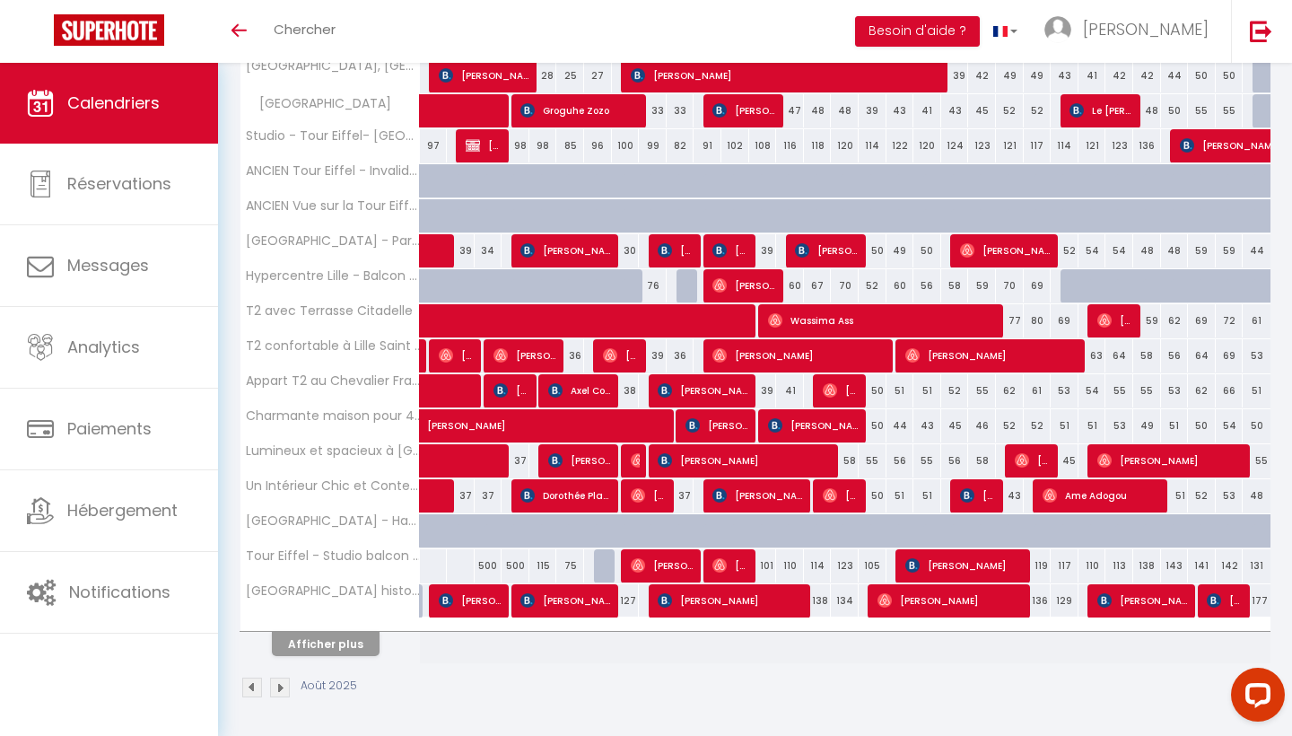
click at [327, 652] on button "Afficher plus" at bounding box center [326, 644] width 108 height 24
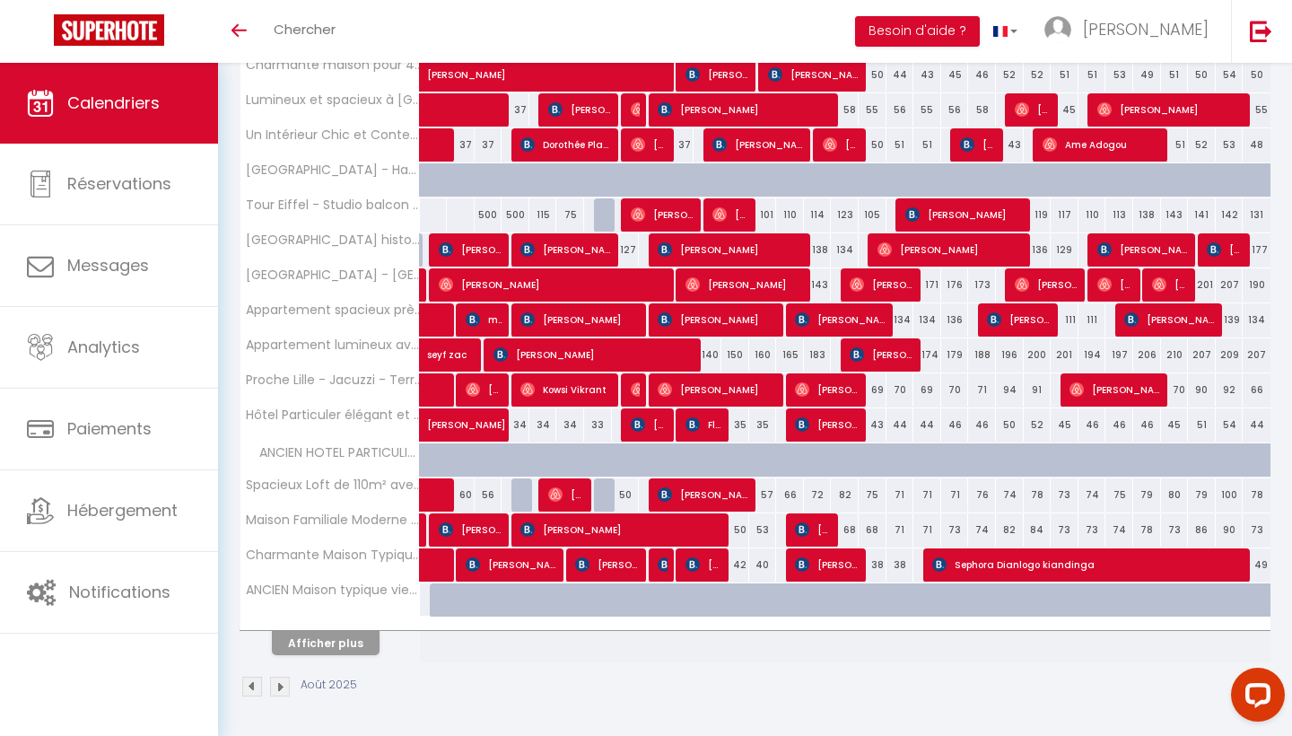
scroll to position [805, 0]
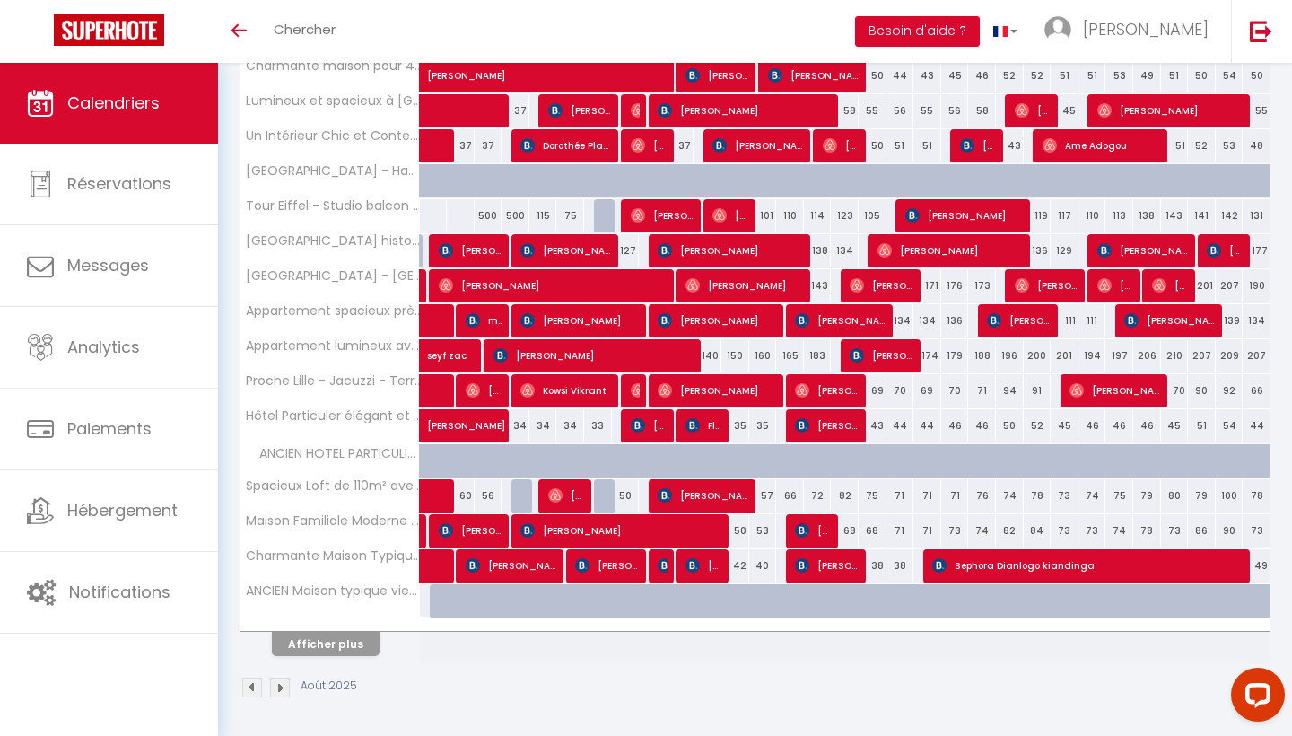
click at [327, 649] on button "Afficher plus" at bounding box center [326, 644] width 108 height 24
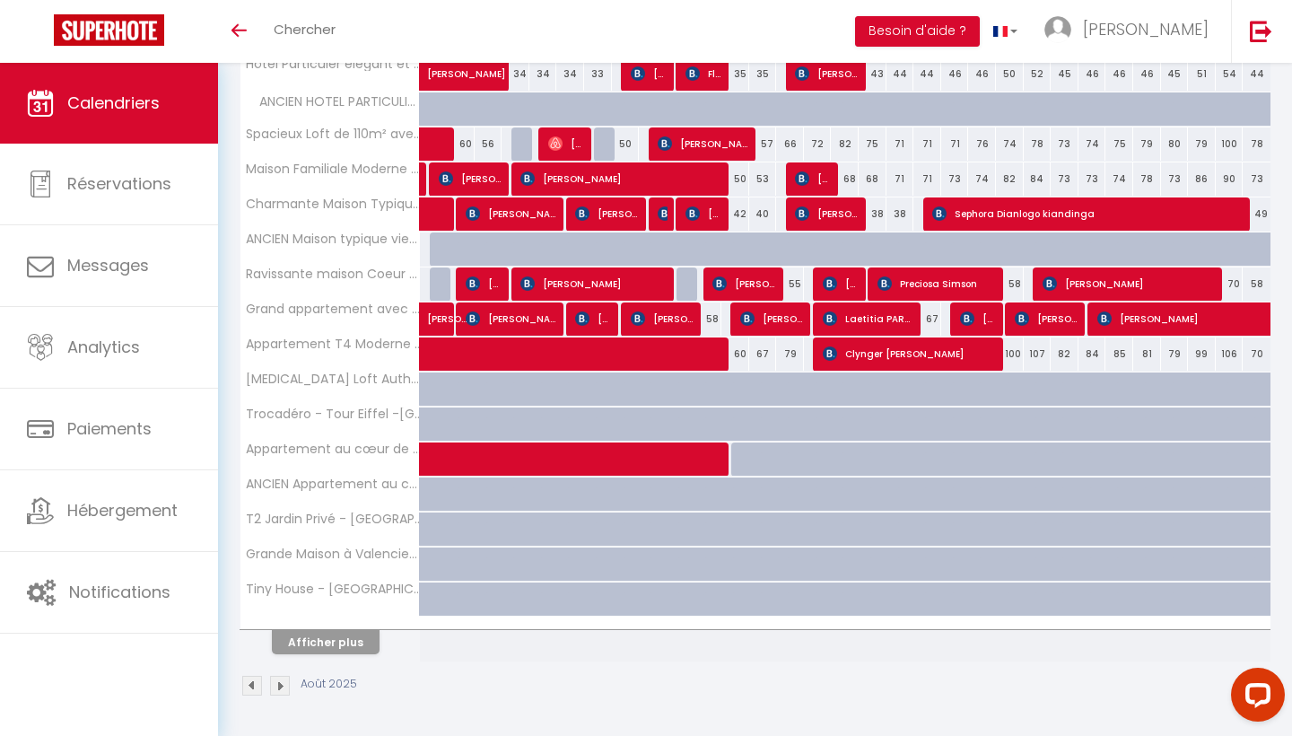
scroll to position [1155, 0]
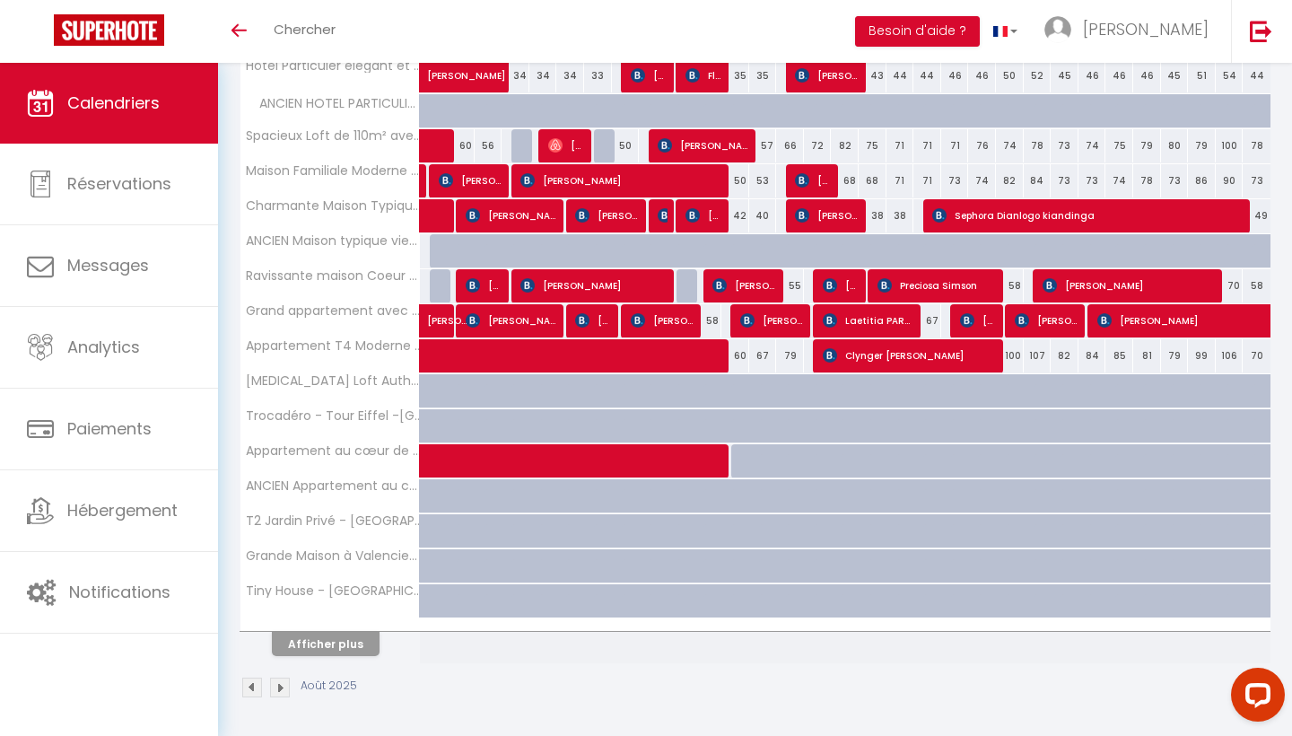
click at [327, 649] on button "Afficher plus" at bounding box center [326, 644] width 108 height 24
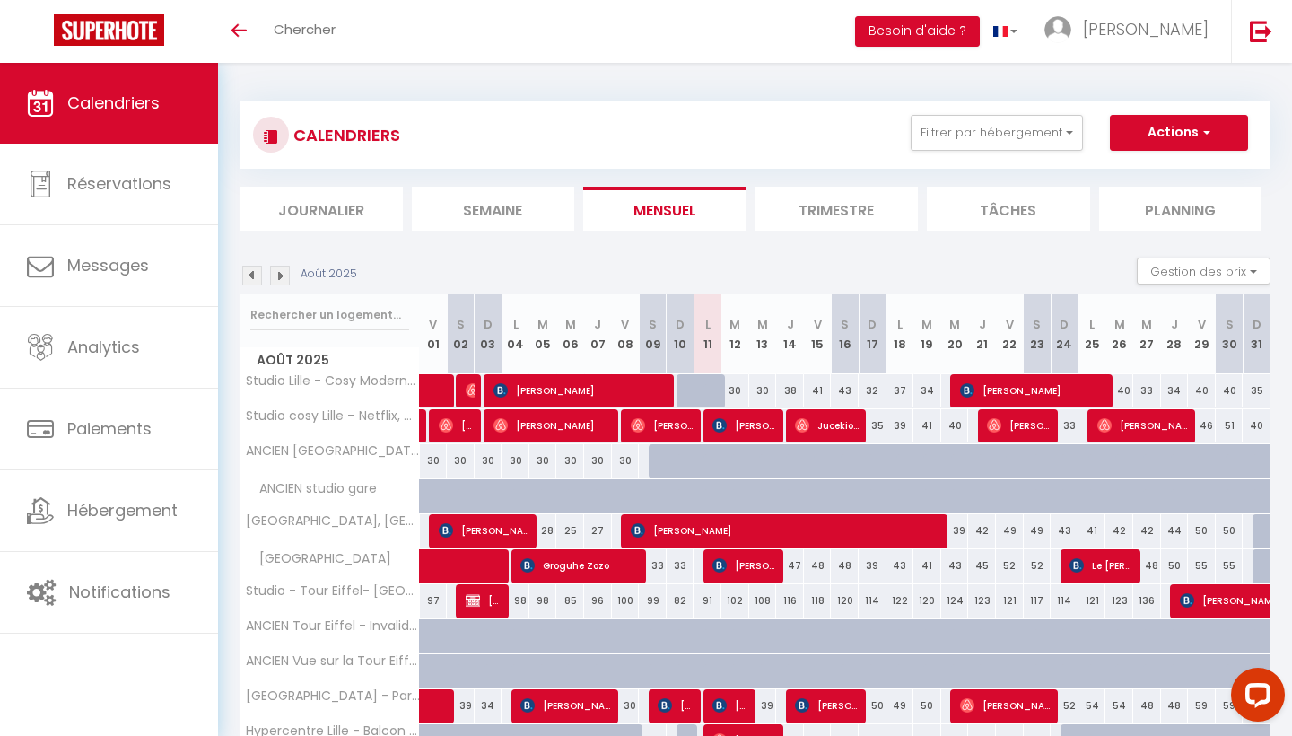
scroll to position [0, 0]
